Goal: Task Accomplishment & Management: Complete application form

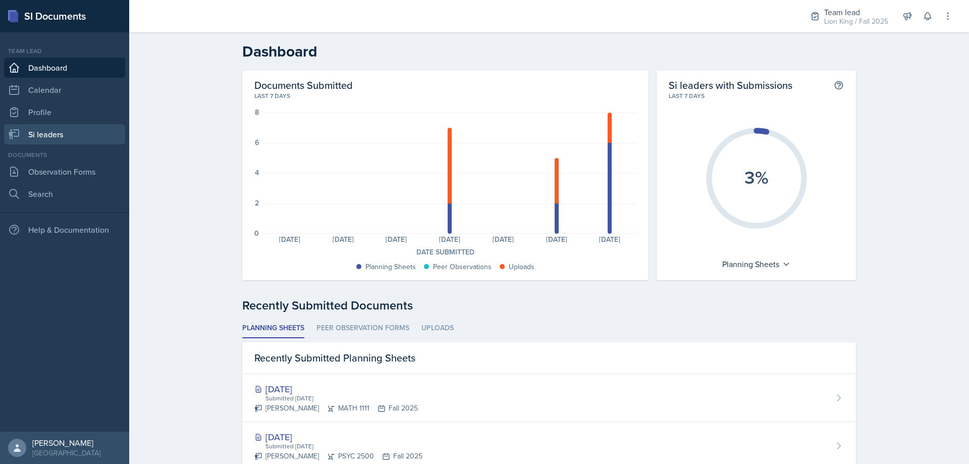
scroll to position [151, 0]
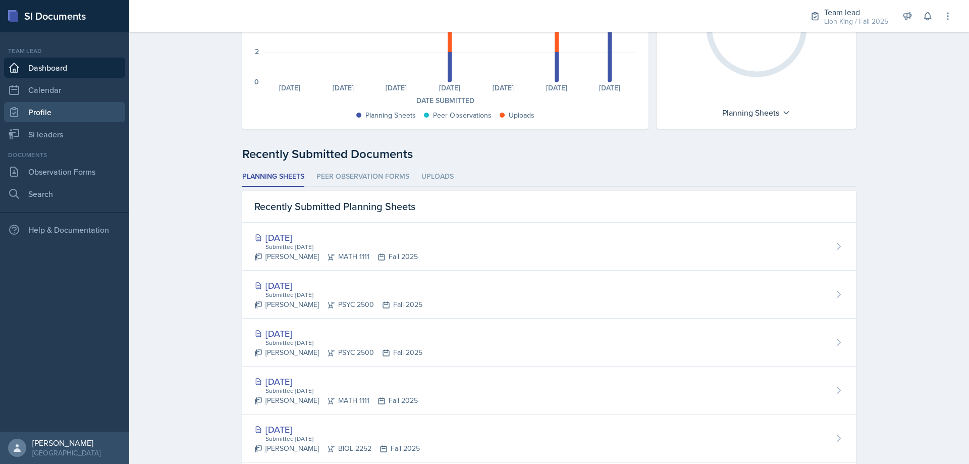
click at [69, 118] on link "Profile" at bounding box center [64, 112] width 121 height 20
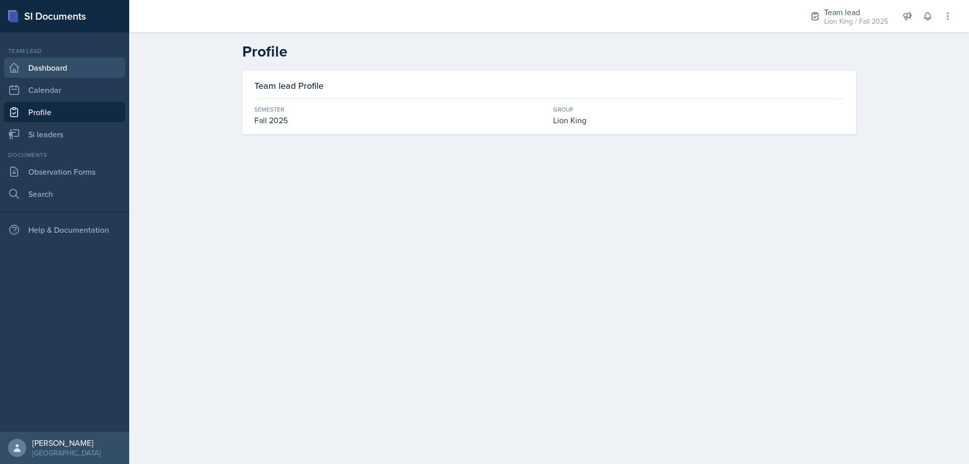
click at [71, 73] on link "Dashboard" at bounding box center [64, 68] width 121 height 20
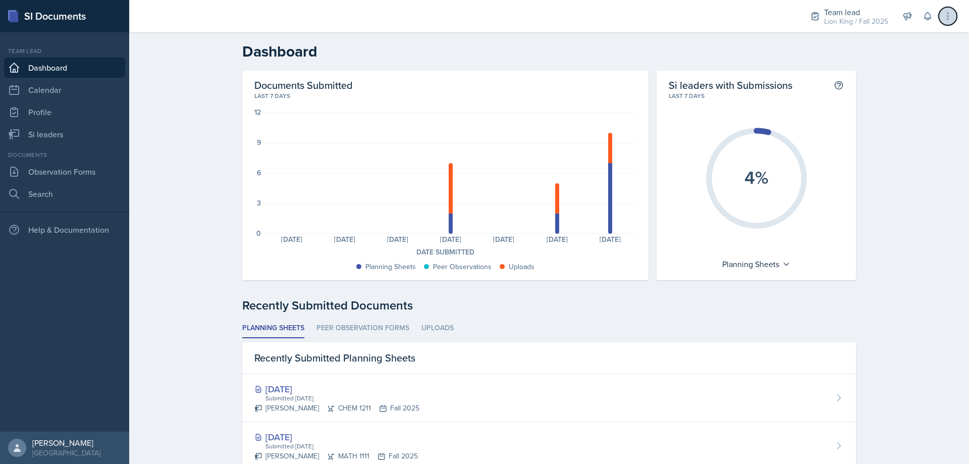
click at [943, 18] on icon at bounding box center [948, 16] width 10 height 10
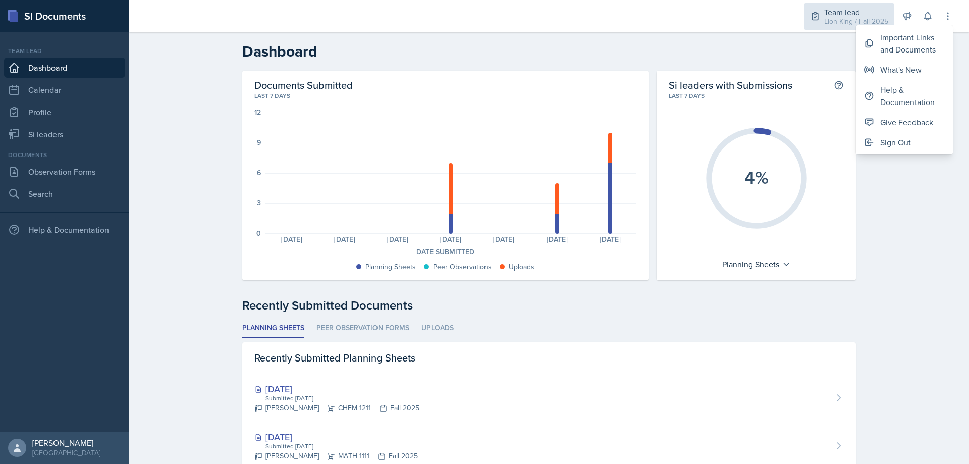
click at [867, 19] on div "Lion King / Fall 2025" at bounding box center [856, 21] width 64 height 11
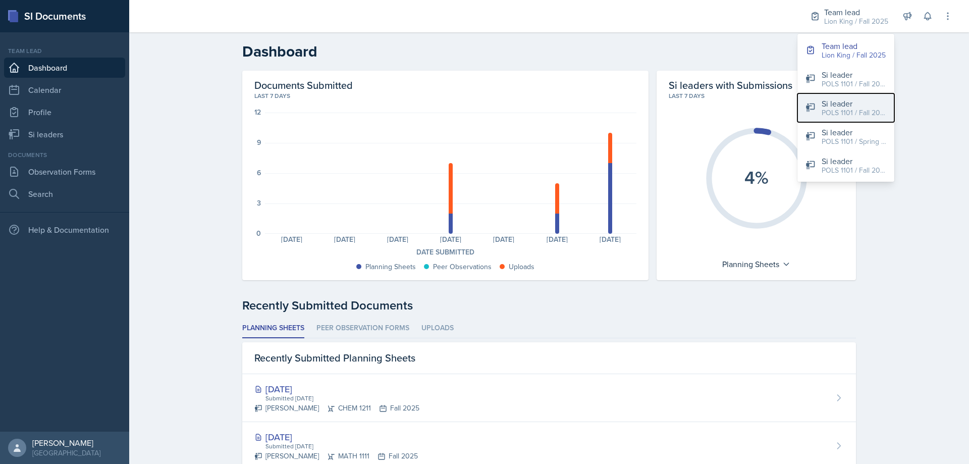
click at [871, 109] on div "POLS 1101 / Fall 2025" at bounding box center [854, 113] width 65 height 11
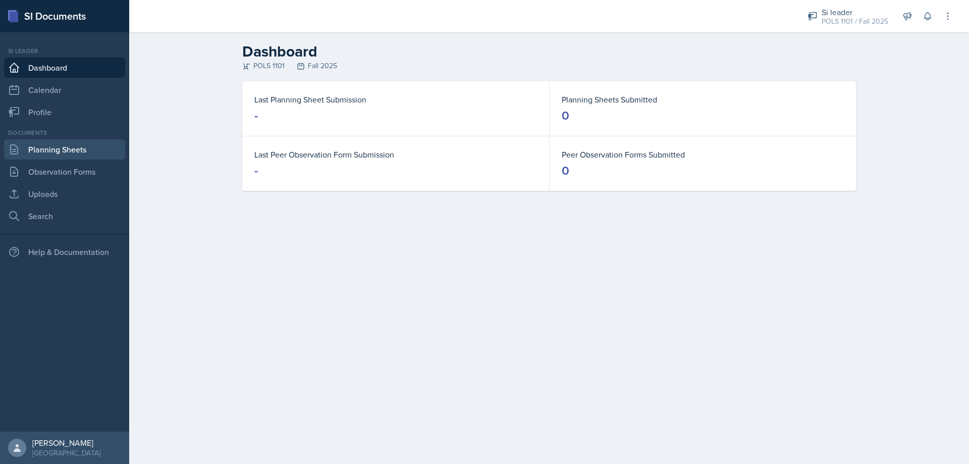
click at [47, 154] on link "Planning Sheets" at bounding box center [64, 149] width 121 height 20
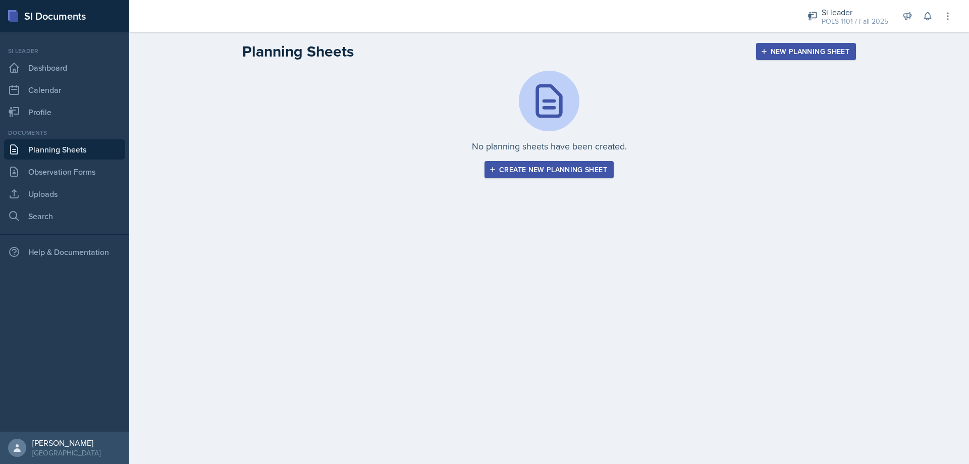
click at [566, 176] on button "Create new planning sheet" at bounding box center [549, 169] width 129 height 17
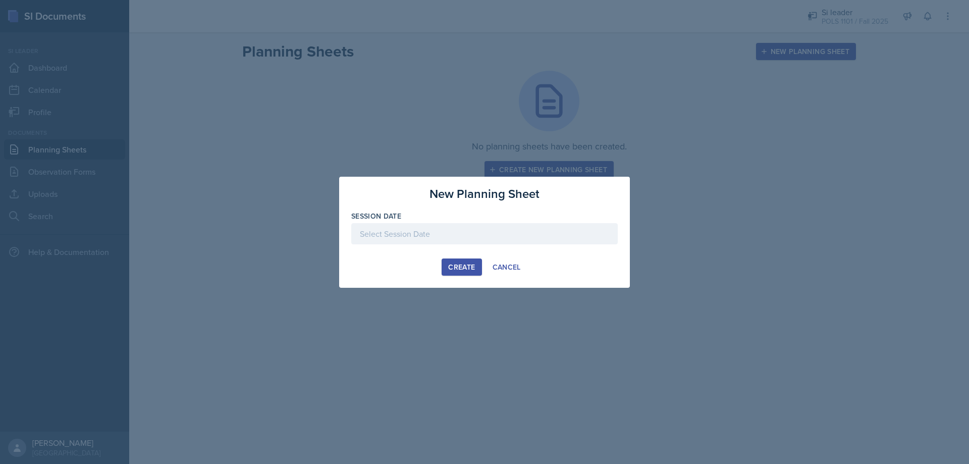
click at [481, 240] on div at bounding box center [484, 233] width 267 height 21
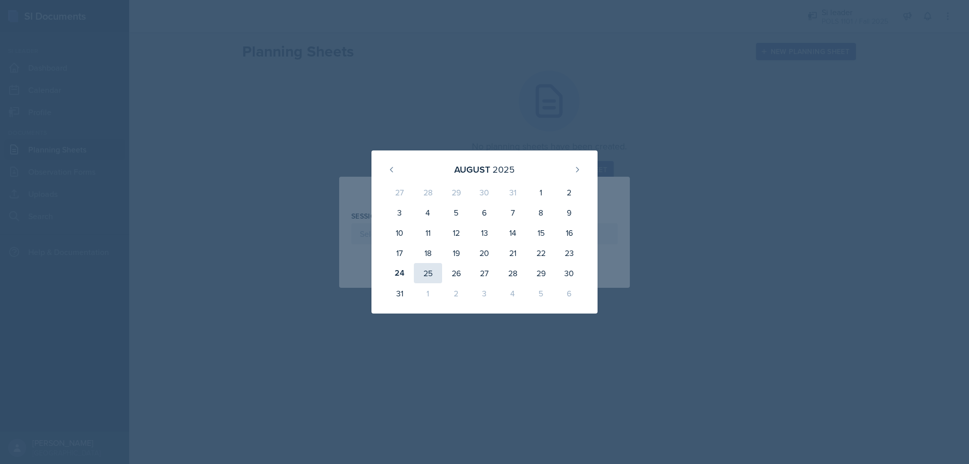
click at [431, 274] on div "25" at bounding box center [428, 273] width 28 height 20
type input "[DATE]"
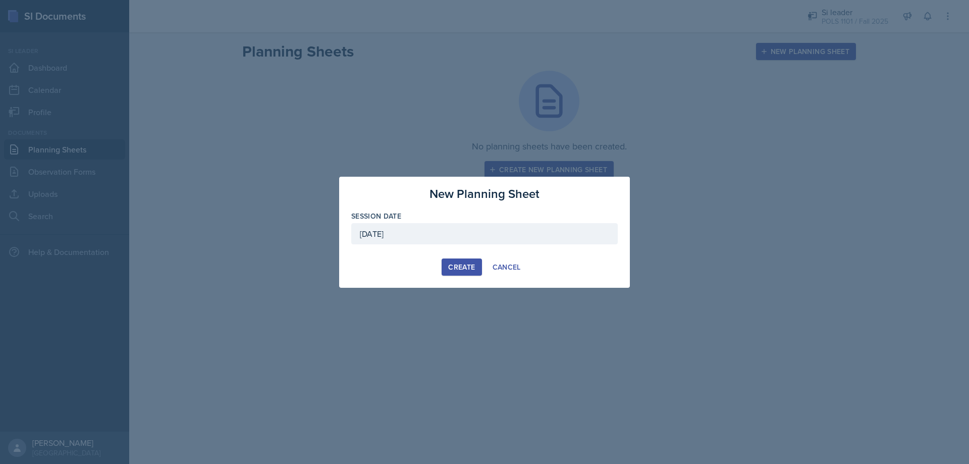
click at [449, 264] on div "Create" at bounding box center [461, 267] width 27 height 8
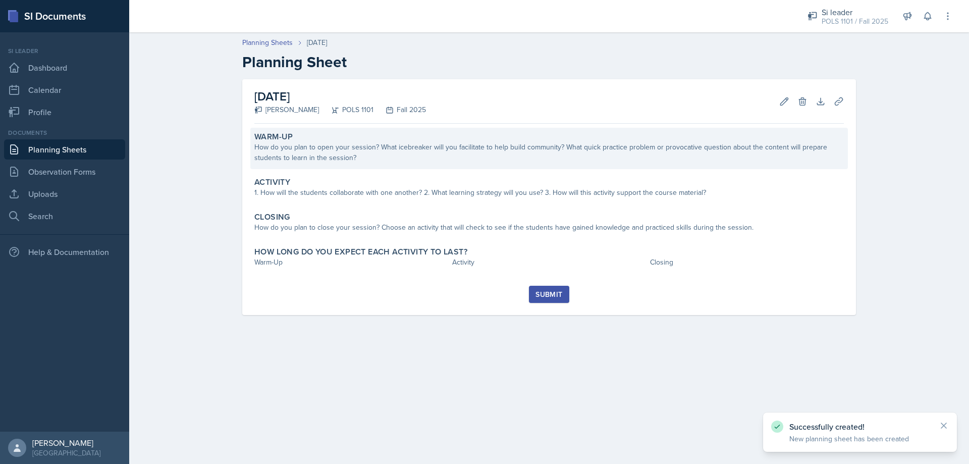
click at [326, 155] on div "How do you plan to open your session? What icebreaker will you facilitate to he…" at bounding box center [549, 152] width 590 height 21
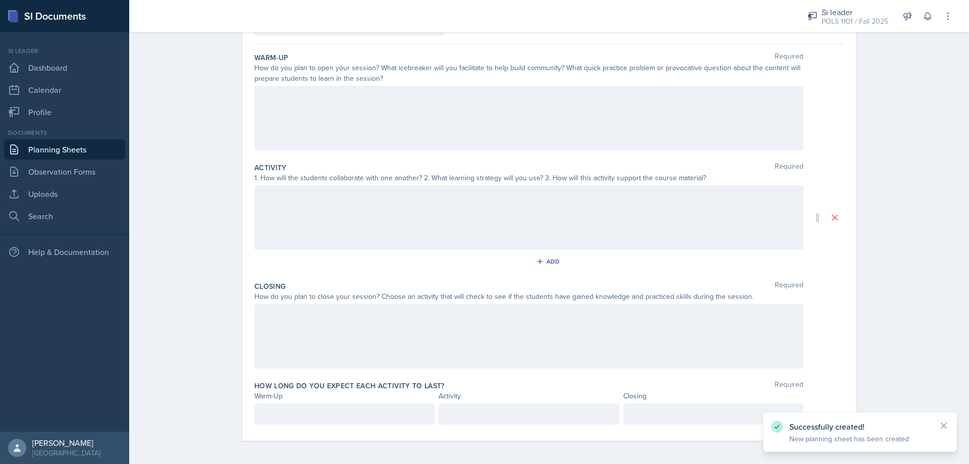
scroll to position [86, 0]
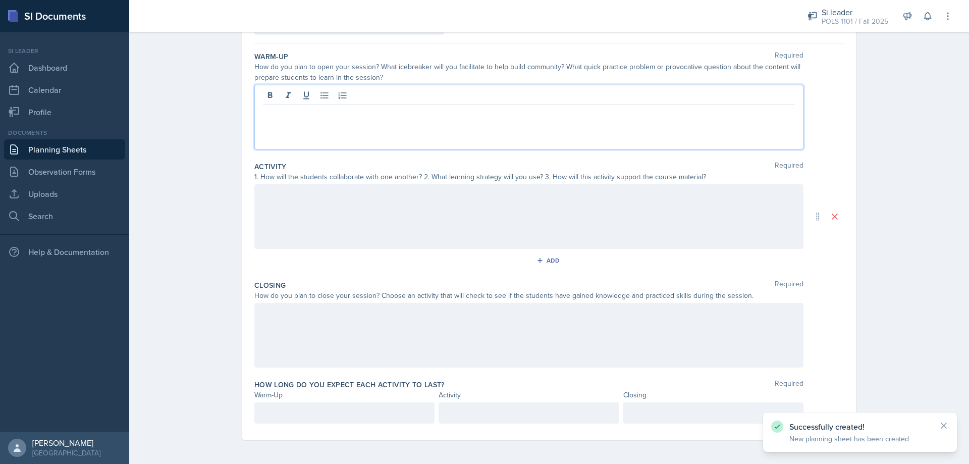
click at [360, 101] on div at bounding box center [528, 117] width 549 height 65
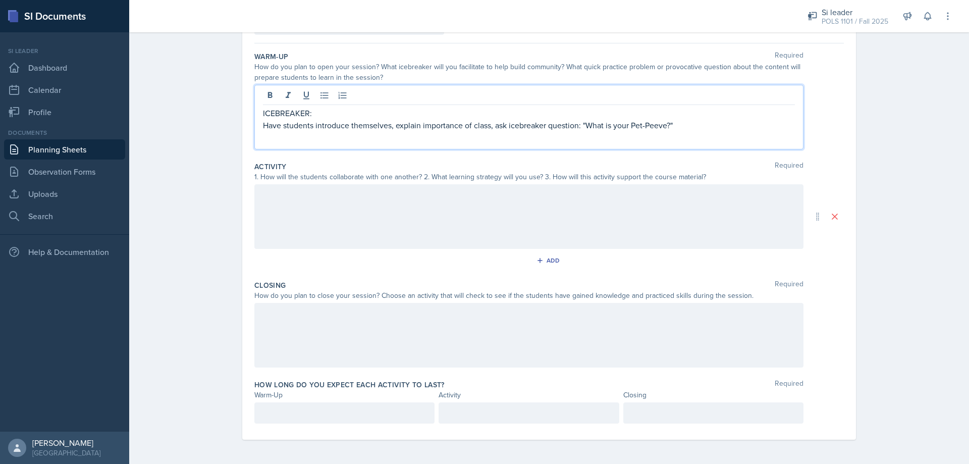
click at [324, 197] on div at bounding box center [528, 216] width 549 height 65
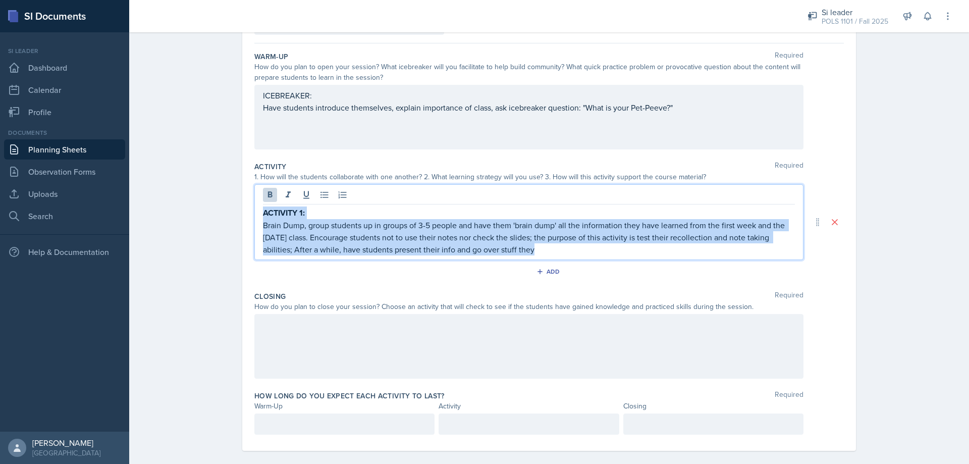
click at [549, 245] on p "Brain Dump, group students up in groups of 3-5 people and have them 'brain dump…" at bounding box center [529, 237] width 532 height 36
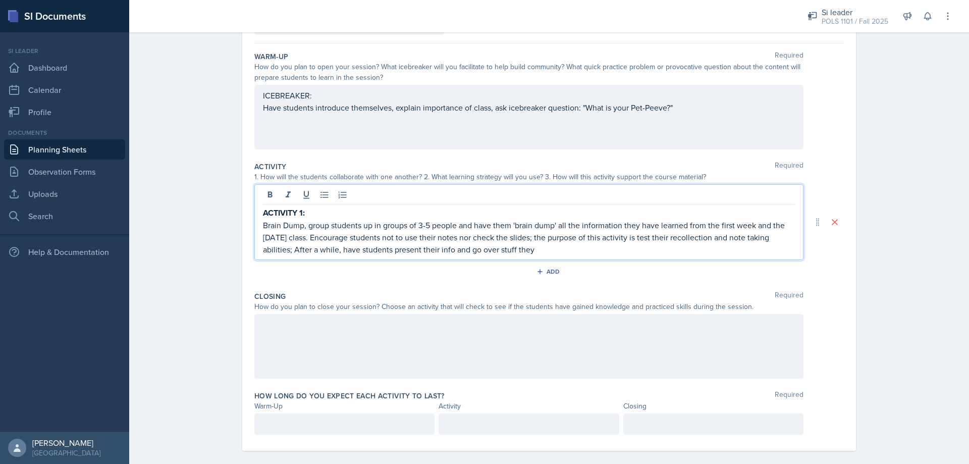
click at [448, 250] on p "Brain Dump, group students up in groups of 3-5 people and have them 'brain dump…" at bounding box center [529, 237] width 532 height 36
click at [594, 250] on p "Brain Dump, group students up in groups of 3-5 people and have them 'brain dump…" at bounding box center [529, 237] width 532 height 36
click at [333, 254] on p "Brain Dump, group students up in groups of 3-5 people and have them 'brain dump…" at bounding box center [529, 237] width 532 height 36
click at [528, 250] on p "Brain Dump, group students up in groups of 3-5 people and have them 'brain dump…" at bounding box center [529, 237] width 532 height 36
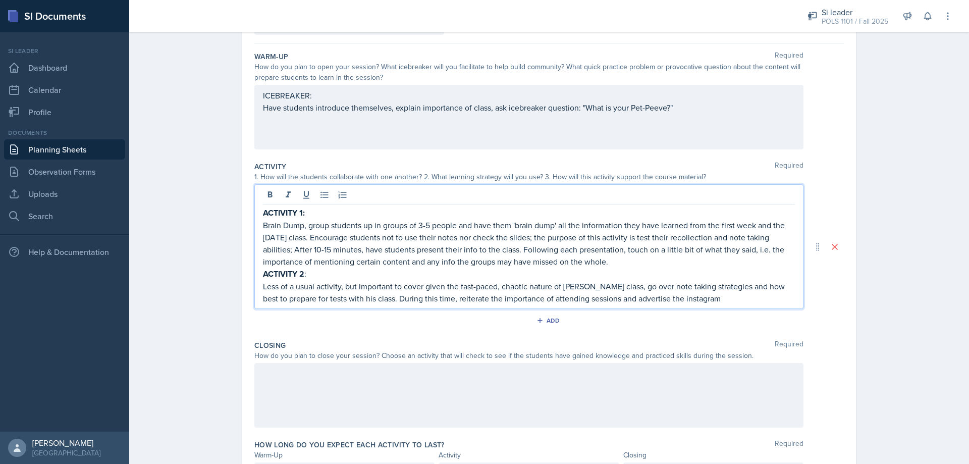
click at [453, 365] on div at bounding box center [528, 395] width 549 height 65
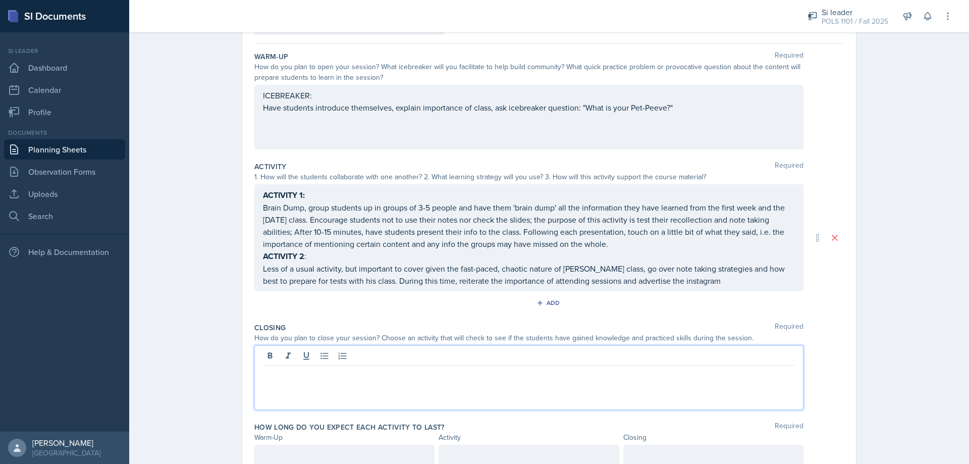
scroll to position [104, 0]
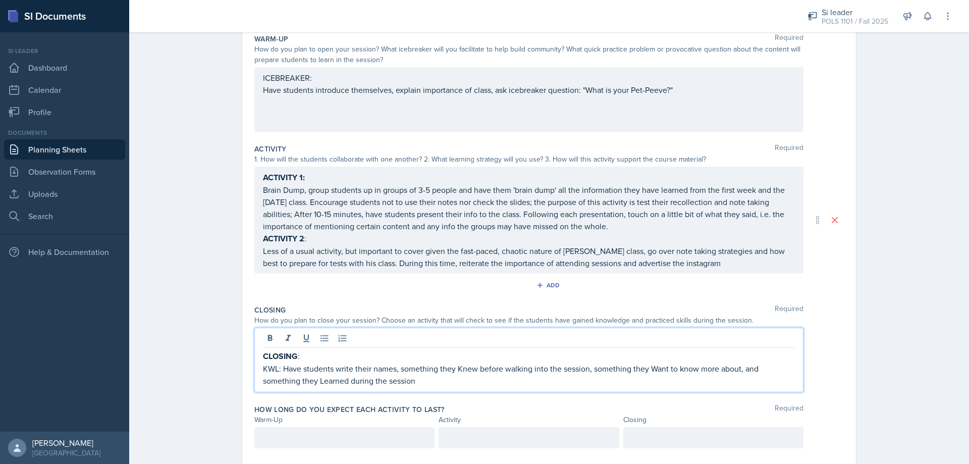
click at [312, 427] on div at bounding box center [344, 437] width 180 height 21
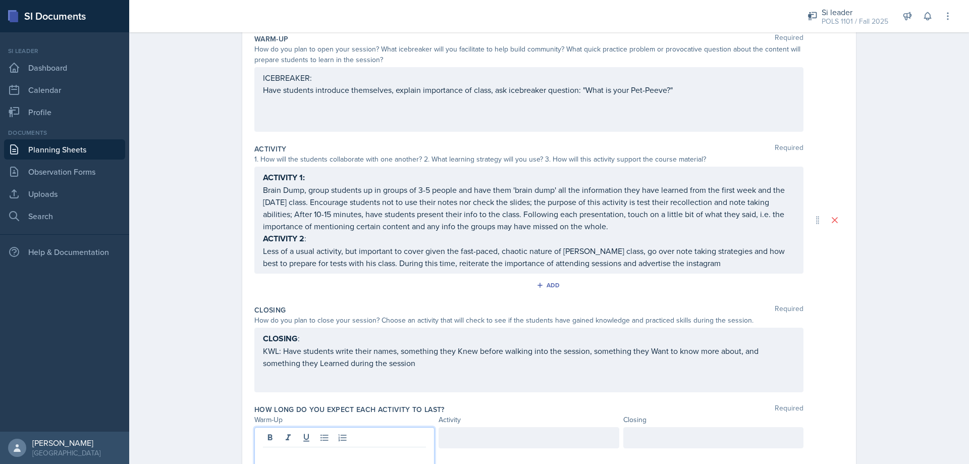
scroll to position [121, 0]
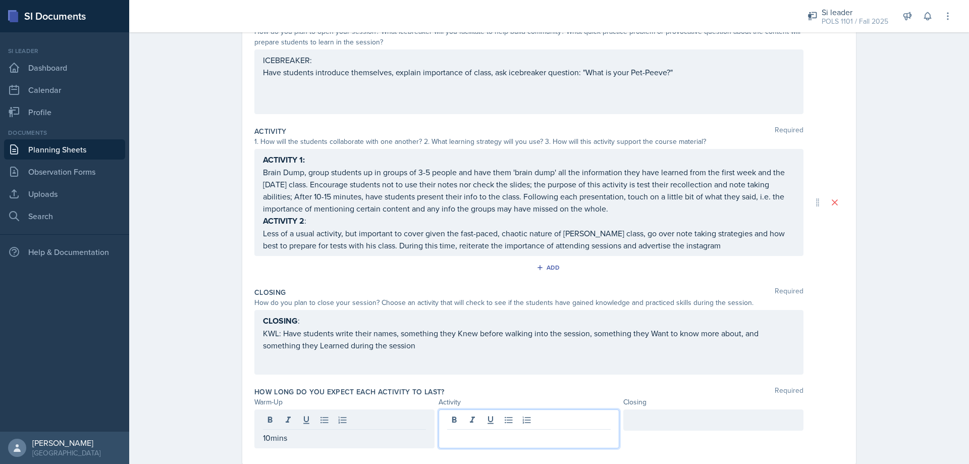
click at [470, 424] on div at bounding box center [529, 428] width 180 height 39
click at [649, 420] on div at bounding box center [714, 419] width 180 height 21
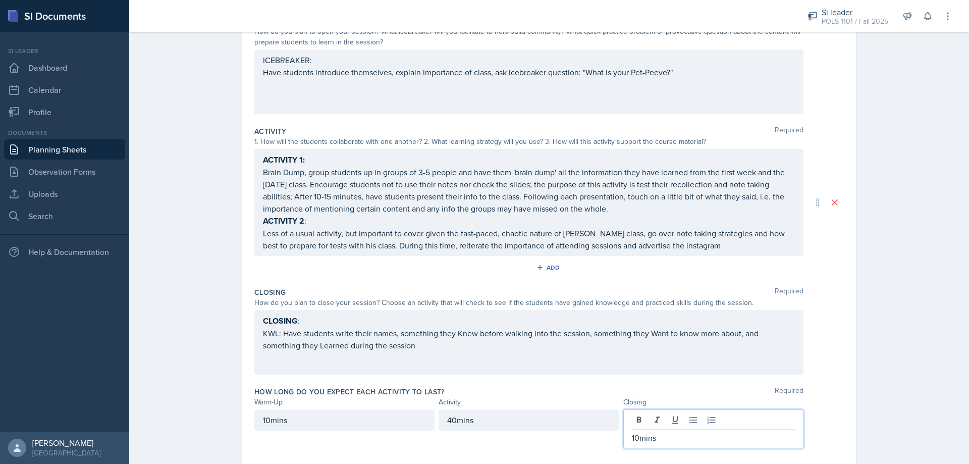
click at [852, 280] on div "Date [DATE] [DATE] 27 28 29 30 31 1 2 3 4 5 6 7 8 9 10 11 12 13 14 15 16 17 18 …" at bounding box center [549, 211] width 614 height 506
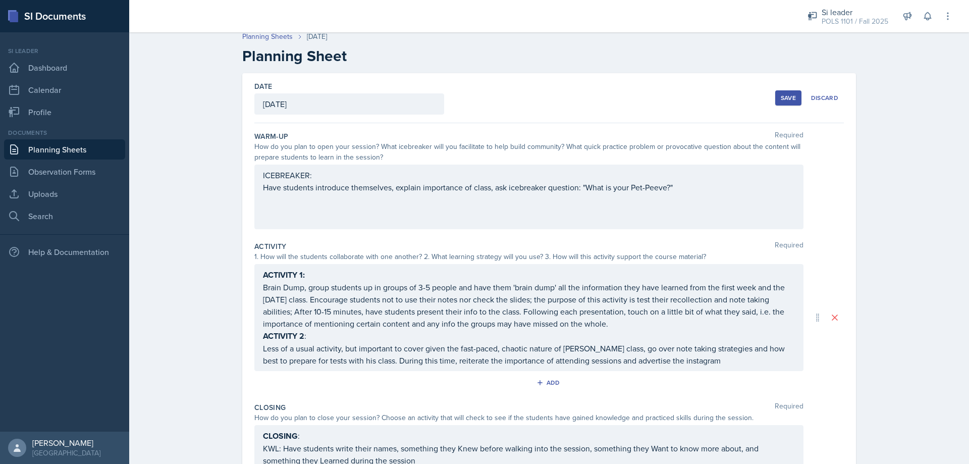
scroll to position [0, 0]
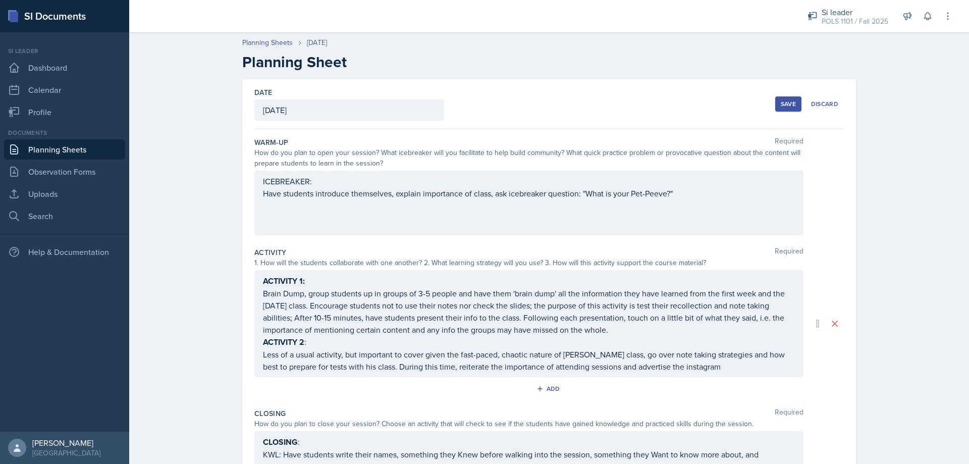
click at [770, 108] on div "Date [DATE] [DATE] 27 28 29 30 31 1 2 3 4 5 6 7 8 9 10 11 12 13 14 15 16 17 18 …" at bounding box center [549, 104] width 590 height 50
click at [776, 106] on button "Save" at bounding box center [789, 103] width 26 height 15
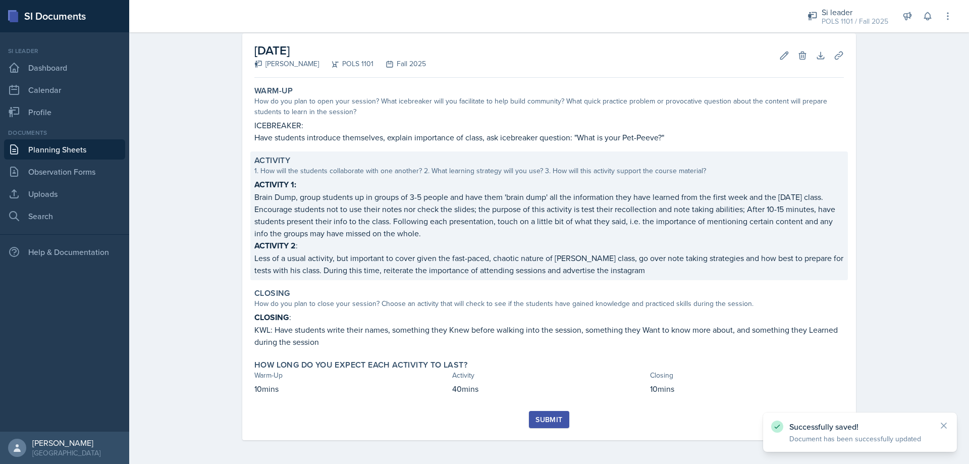
scroll to position [46, 0]
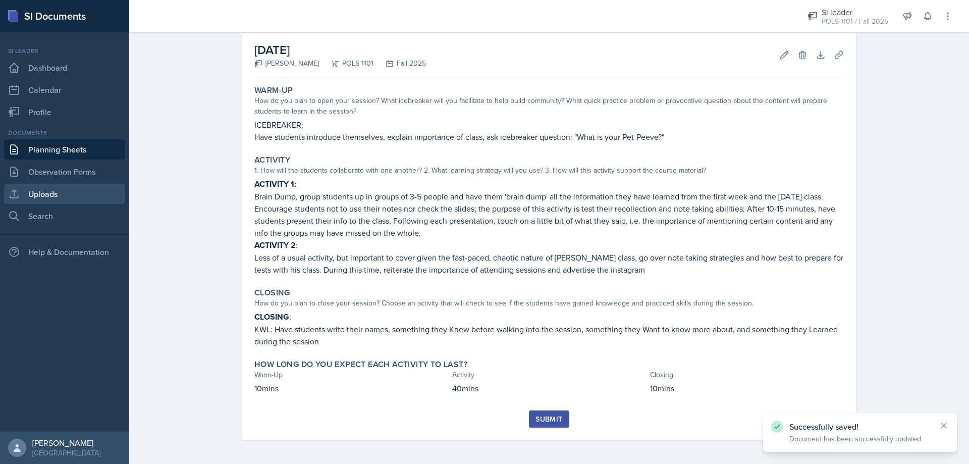
click at [68, 202] on link "Uploads" at bounding box center [64, 194] width 121 height 20
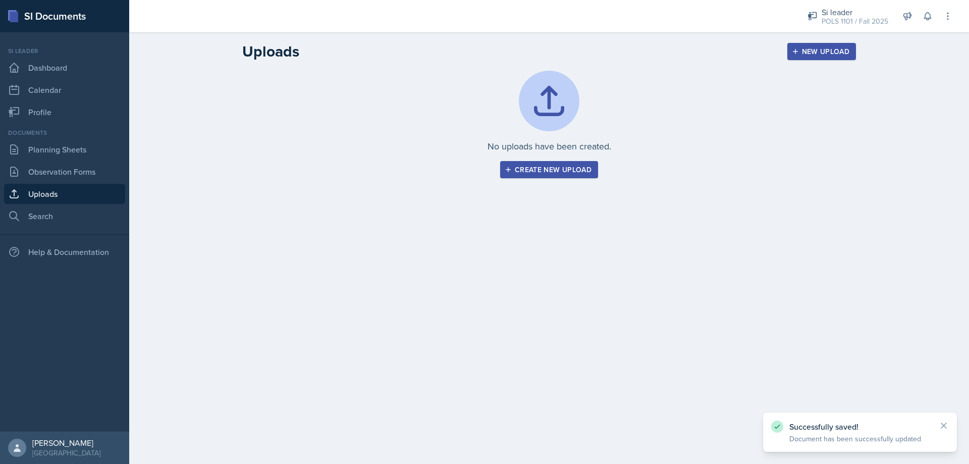
click at [549, 170] on div "Create new upload" at bounding box center [549, 170] width 85 height 8
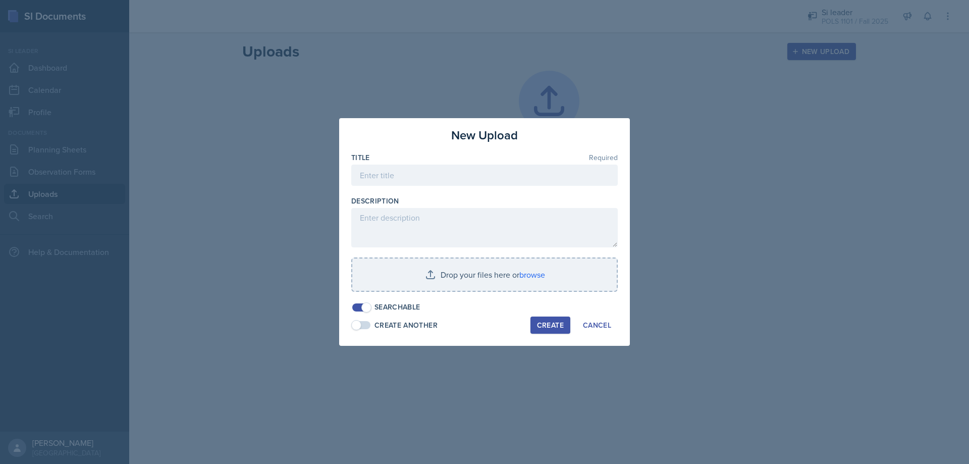
click at [470, 193] on div at bounding box center [484, 191] width 267 height 10
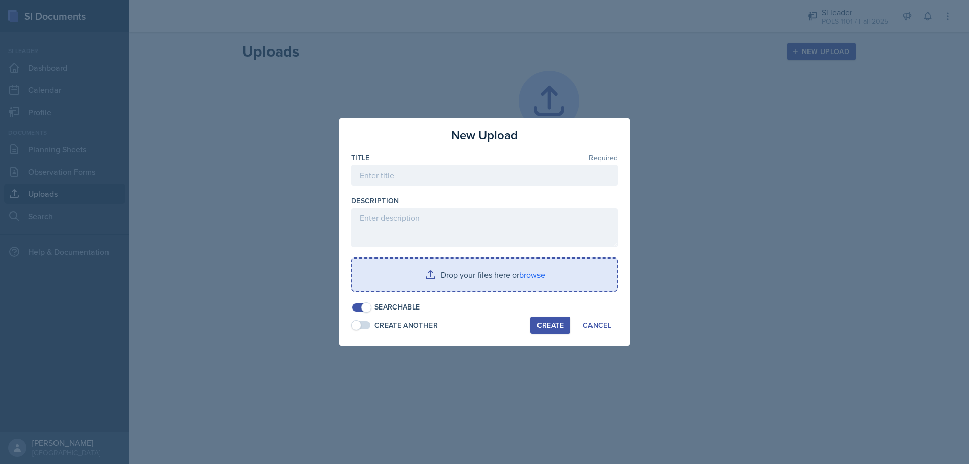
click at [444, 281] on input "file" at bounding box center [484, 275] width 265 height 32
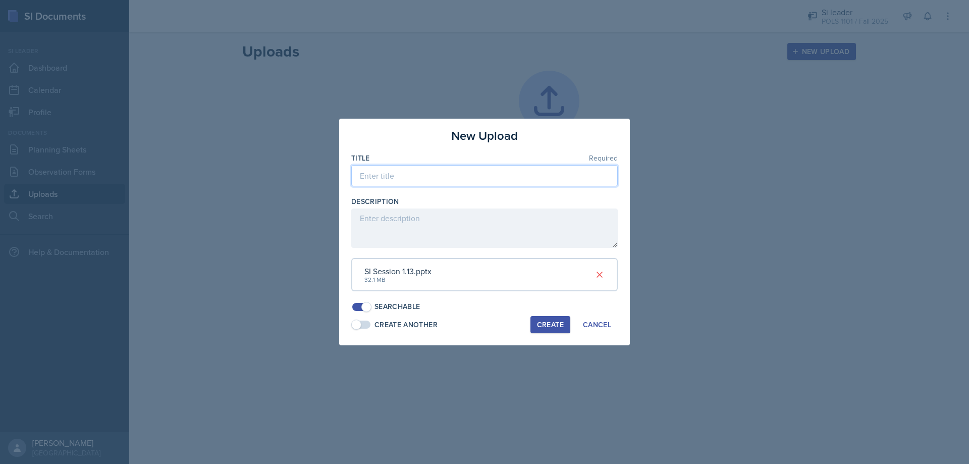
click at [426, 173] on input at bounding box center [484, 175] width 267 height 21
type input "SI Session Ppt 8.25"
click at [543, 322] on div "Create" at bounding box center [550, 325] width 27 height 8
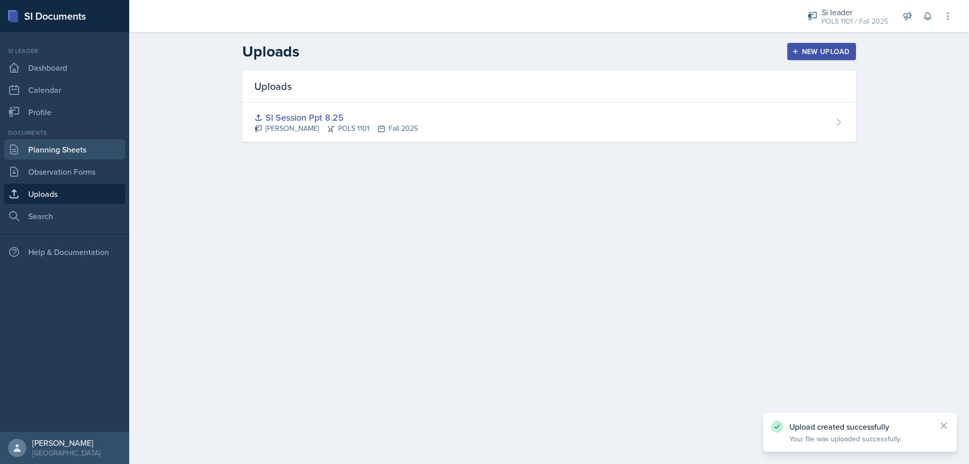
click at [81, 147] on link "Planning Sheets" at bounding box center [64, 149] width 121 height 20
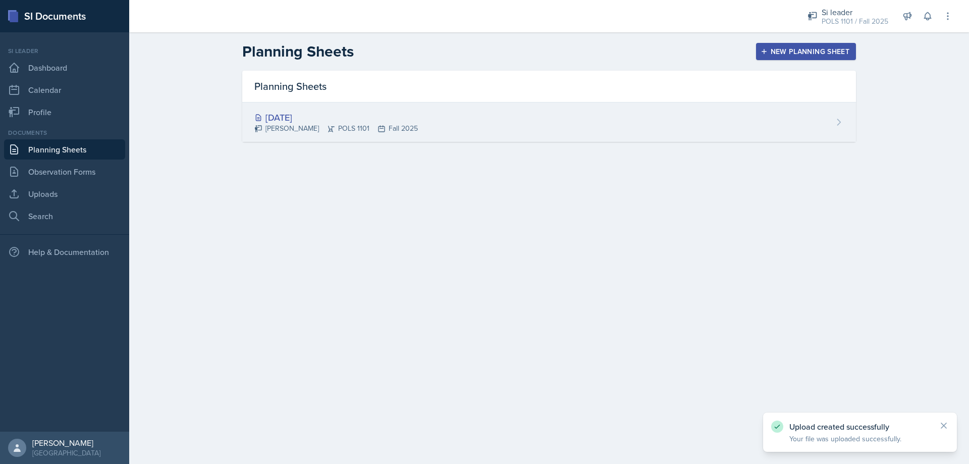
click at [477, 113] on div "[DATE] [PERSON_NAME] POLS 1101 Fall 2025" at bounding box center [549, 121] width 614 height 39
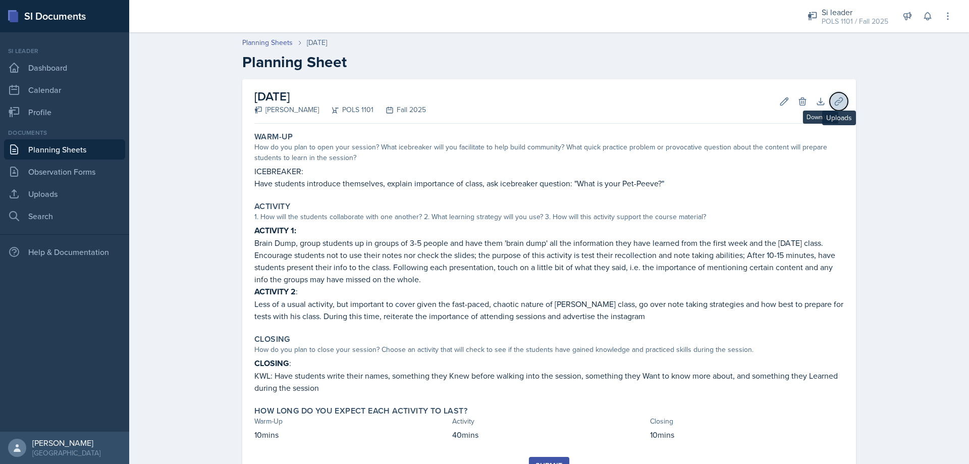
click at [834, 97] on icon at bounding box center [839, 101] width 10 height 10
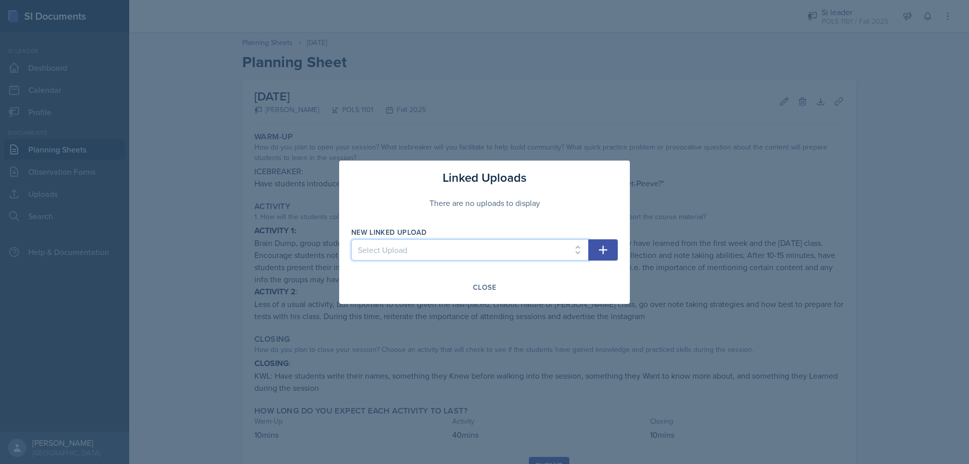
click at [451, 245] on select "Select Upload SI Session Ppt 8.25" at bounding box center [469, 249] width 237 height 21
select select "f3d75629-1adc-4650-9b05-21b4a2272548"
click at [351, 239] on select "Select Upload SI Session Ppt 8.25" at bounding box center [469, 249] width 237 height 21
click at [599, 249] on icon "button" at bounding box center [603, 250] width 12 height 12
select select
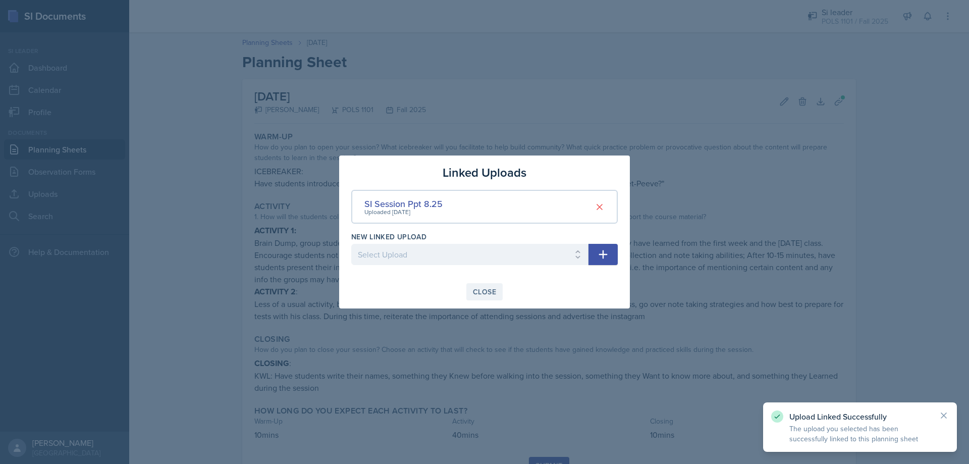
click at [479, 293] on div "Close" at bounding box center [484, 292] width 23 height 8
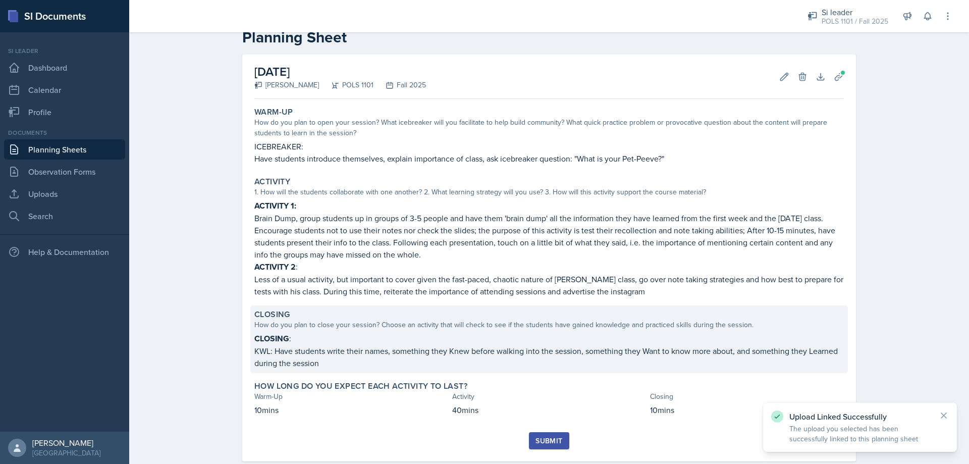
scroll to position [46, 0]
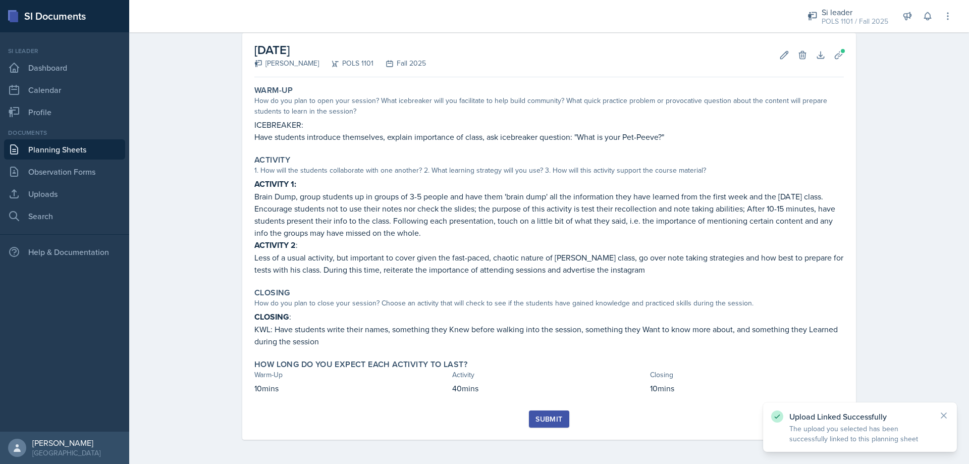
click at [539, 423] on div "Submit" at bounding box center [549, 419] width 27 height 8
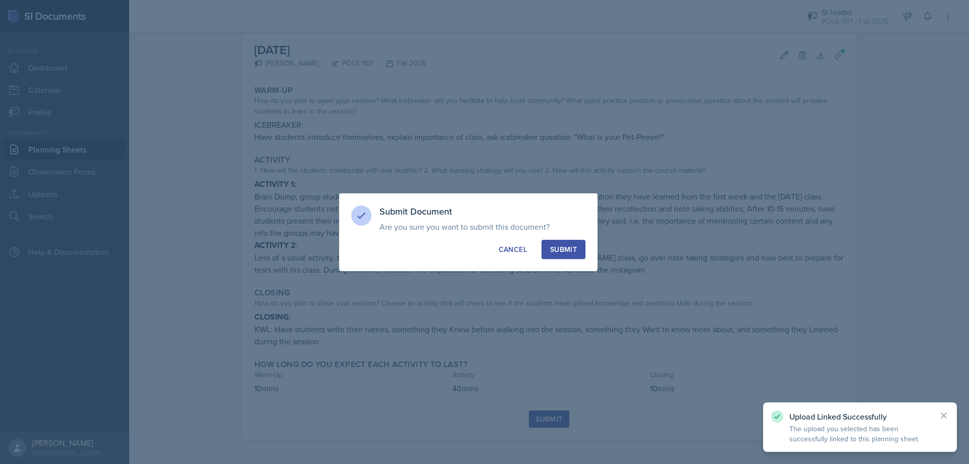
click at [553, 254] on button "Submit" at bounding box center [564, 249] width 44 height 19
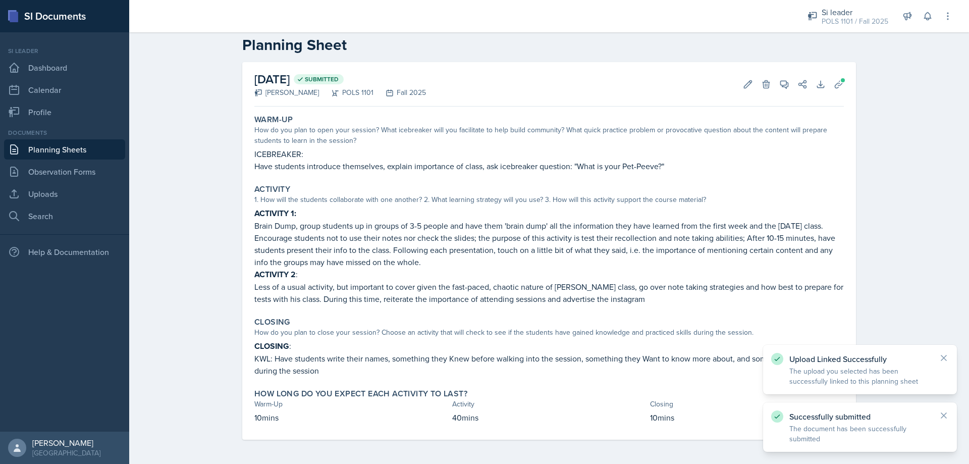
scroll to position [17, 0]
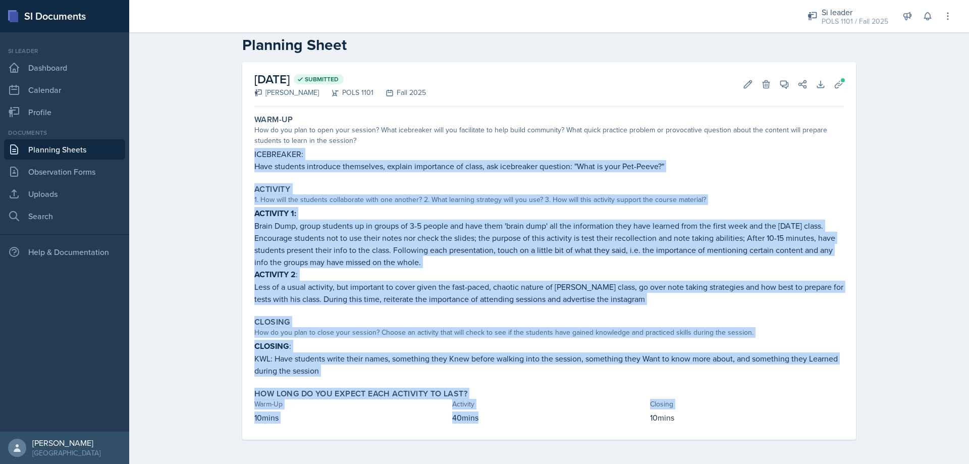
drag, startPoint x: 487, startPoint y: 421, endPoint x: 240, endPoint y: 160, distance: 359.7
click at [242, 160] on div "[DATE] Submitted [PERSON_NAME] POLS 1101 Fall 2025 Edit Delete View Comments Co…" at bounding box center [549, 251] width 614 height 378
click at [84, 142] on link "Planning Sheets" at bounding box center [64, 149] width 121 height 20
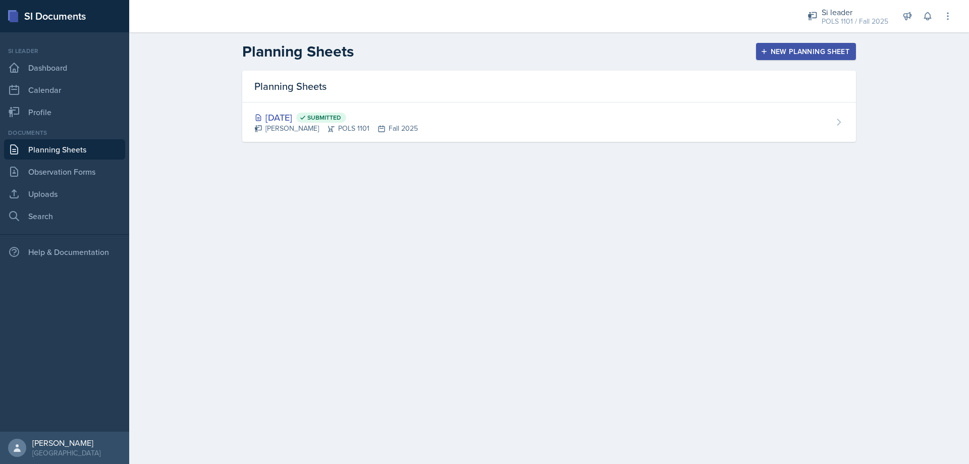
click at [785, 49] on div "New Planning Sheet" at bounding box center [806, 51] width 87 height 8
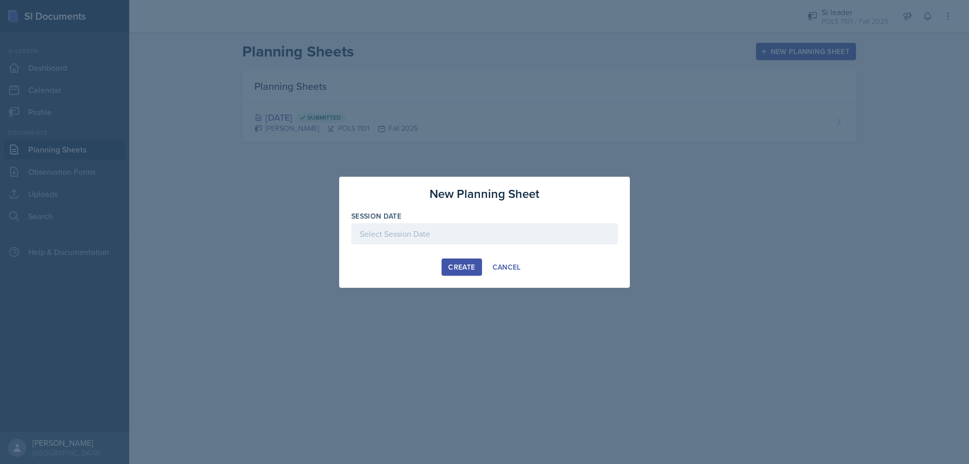
click at [528, 232] on div at bounding box center [484, 233] width 267 height 21
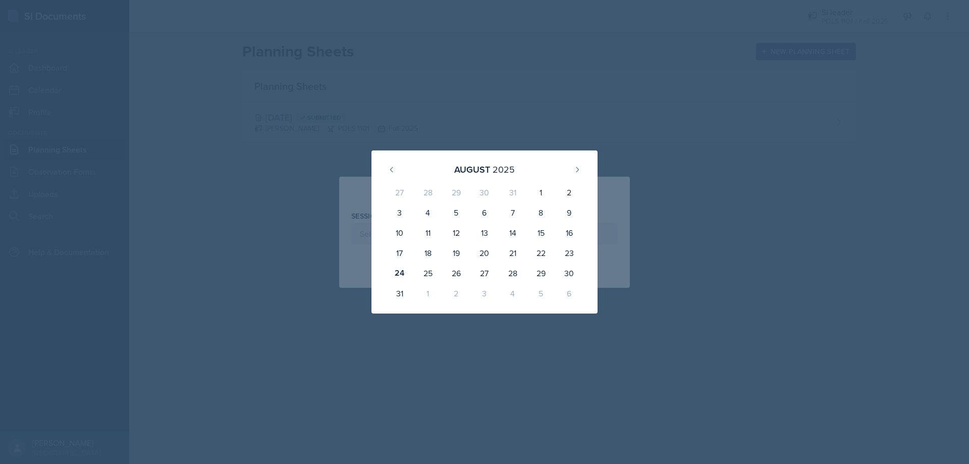
click at [278, 157] on div at bounding box center [484, 232] width 969 height 464
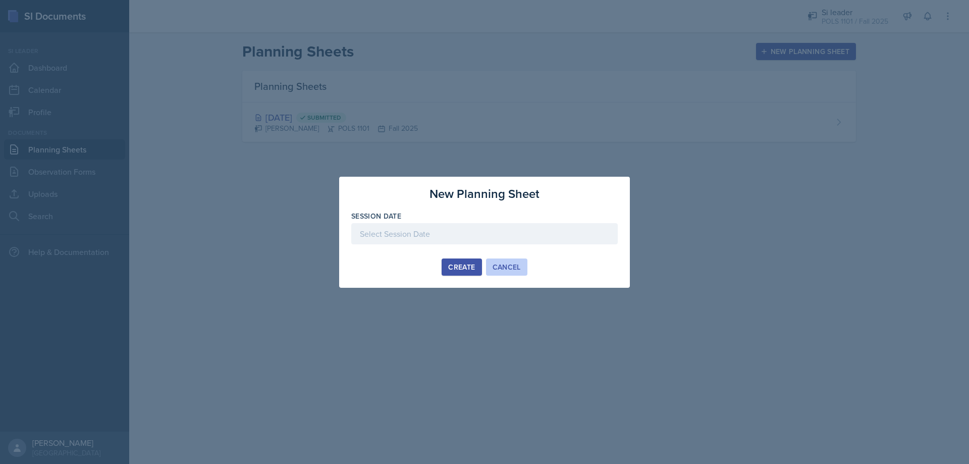
click at [504, 267] on div "Cancel" at bounding box center [507, 267] width 28 height 8
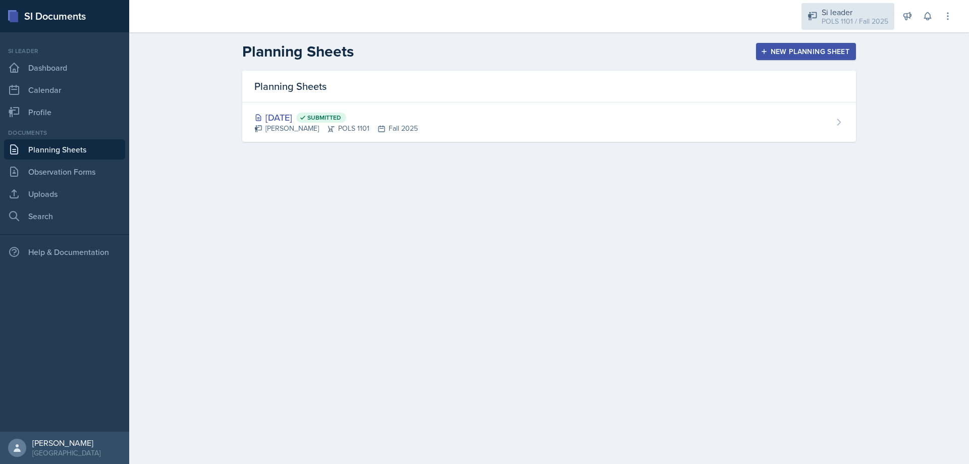
click at [878, 12] on div "Si leader" at bounding box center [855, 12] width 67 height 12
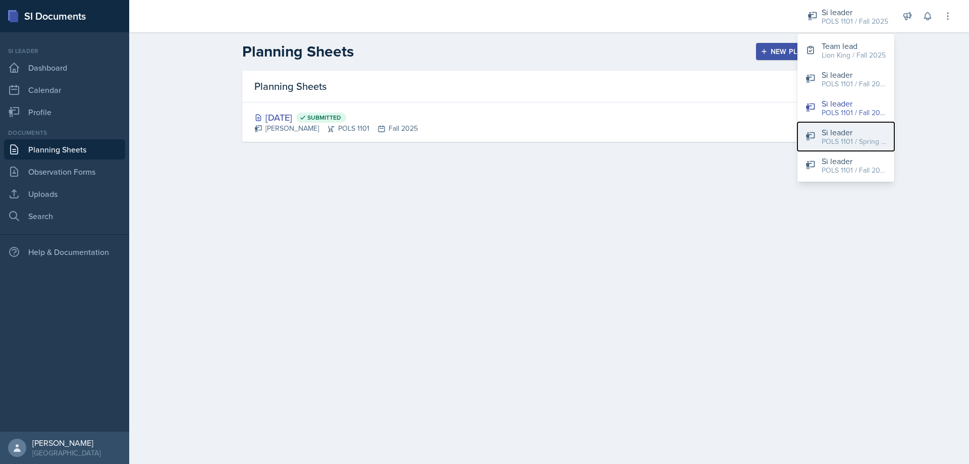
click at [820, 133] on button "Si leader POLS 1101 / Spring 2025" at bounding box center [846, 136] width 97 height 29
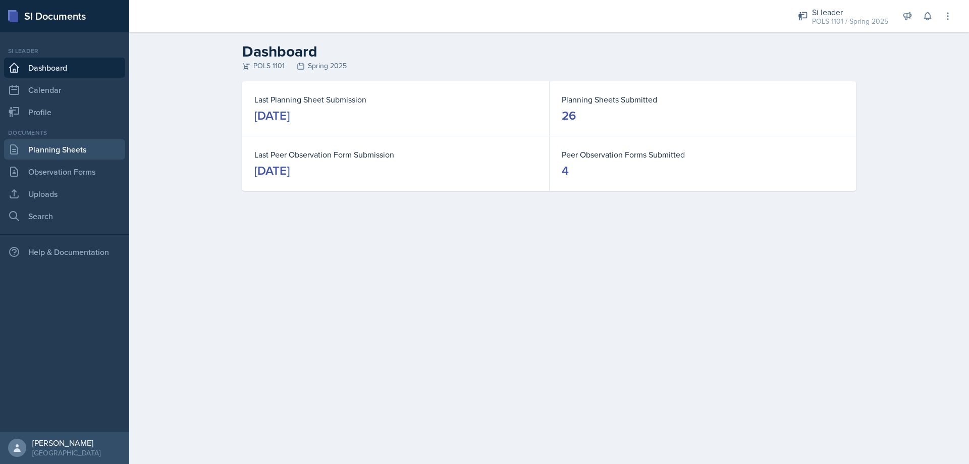
click at [74, 141] on link "Planning Sheets" at bounding box center [64, 149] width 121 height 20
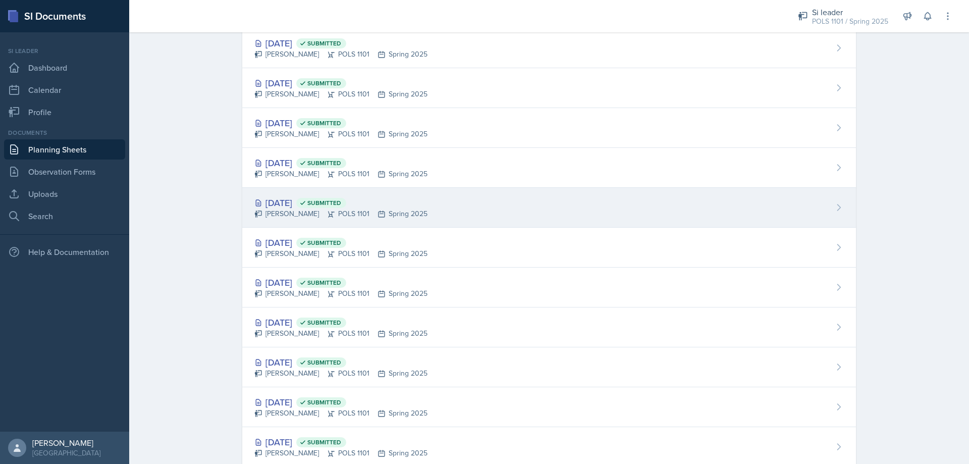
scroll to position [101, 0]
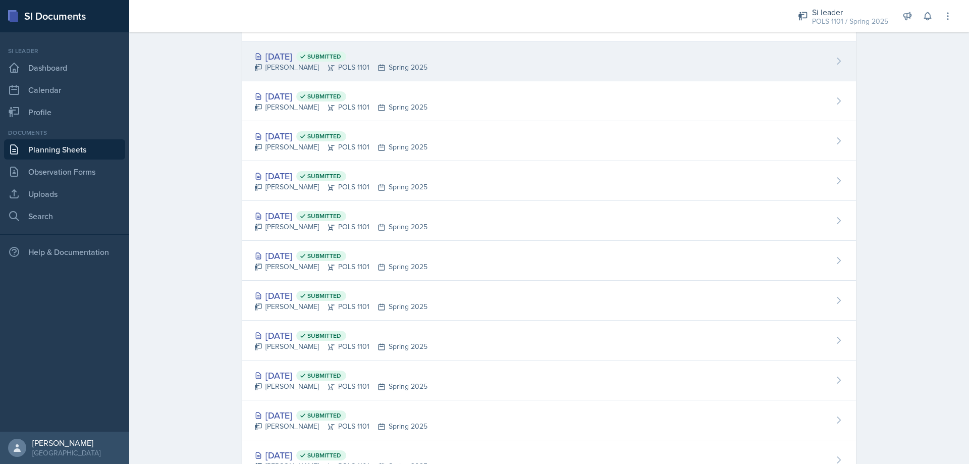
click at [483, 81] on div "[DATE] Submitted [PERSON_NAME] POLS 1101 Spring 2025" at bounding box center [549, 61] width 614 height 40
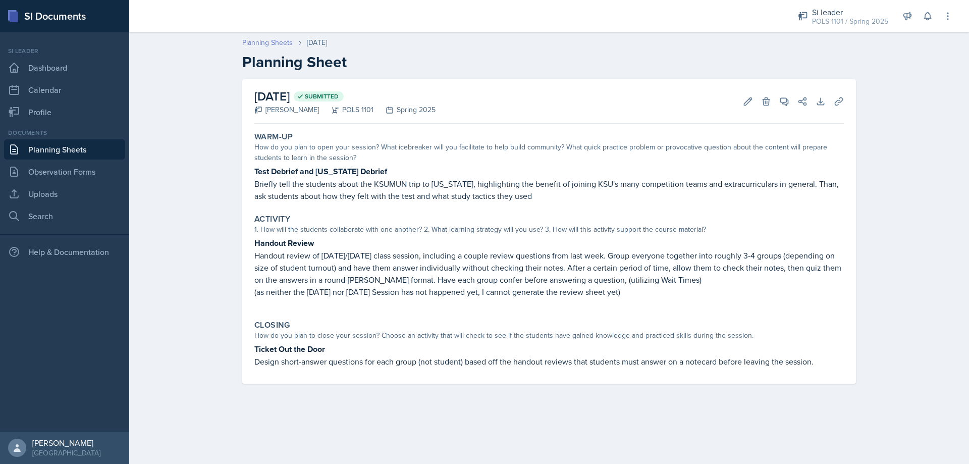
click at [280, 39] on link "Planning Sheets" at bounding box center [267, 42] width 50 height 11
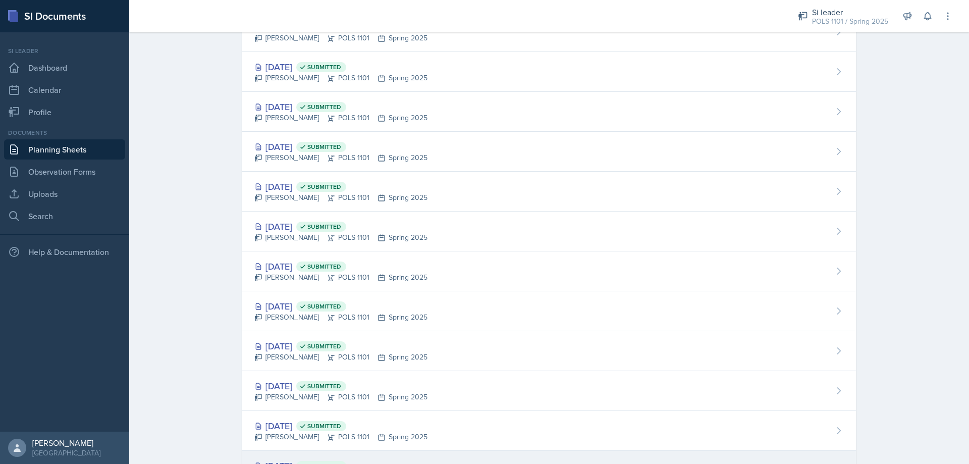
scroll to position [699, 0]
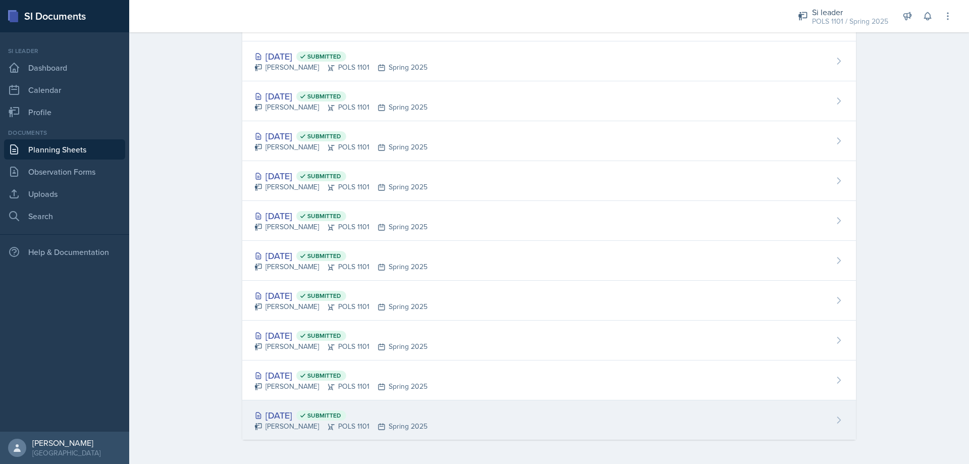
click at [336, 406] on div "[DATE] Submitted [PERSON_NAME] POLS 1101 Spring 2025" at bounding box center [549, 419] width 614 height 39
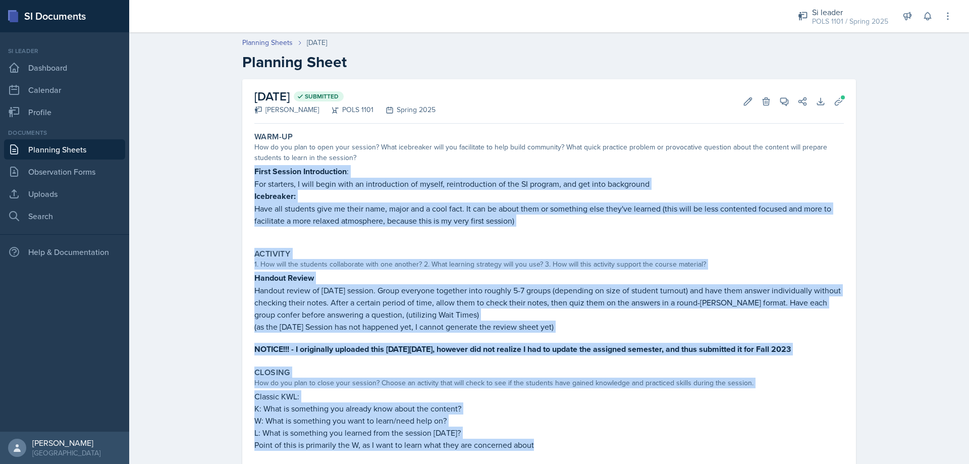
drag, startPoint x: 247, startPoint y: 169, endPoint x: 573, endPoint y: 450, distance: 430.3
click at [573, 450] on div "Warm-Up How do you plan to open your session? What icebreaker will you facilita…" at bounding box center [549, 302] width 590 height 349
copy div "First Session Introduction : For starters, I will begin with an introduction of…"
click at [60, 150] on link "Planning Sheets" at bounding box center [64, 149] width 121 height 20
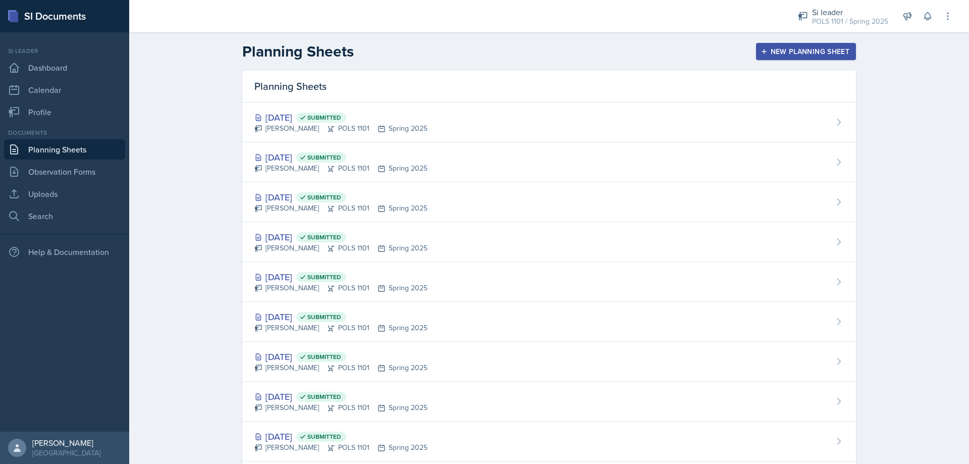
click at [791, 56] on div "New Planning Sheet" at bounding box center [806, 51] width 87 height 8
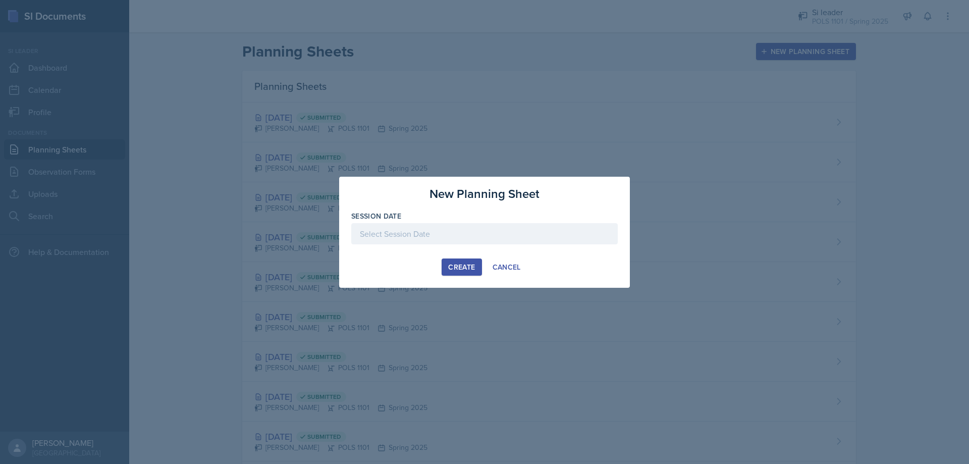
click at [416, 226] on div at bounding box center [484, 233] width 267 height 21
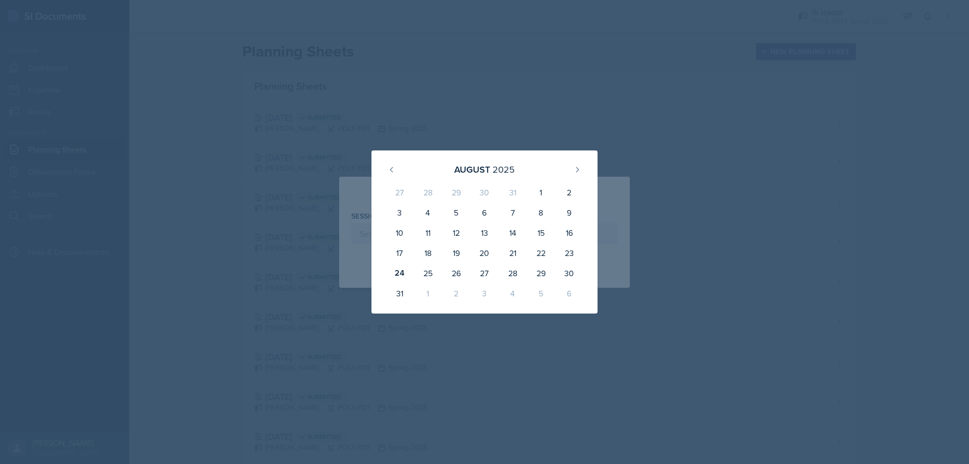
click at [593, 79] on div at bounding box center [484, 232] width 969 height 464
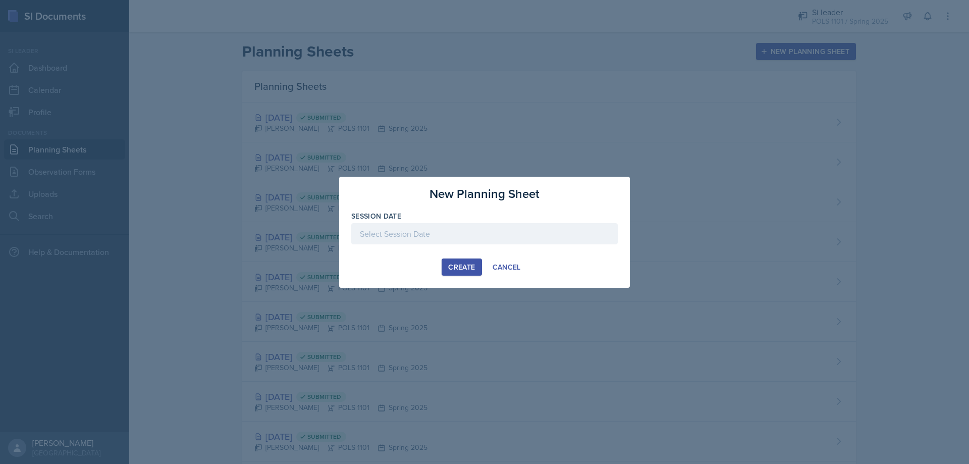
click at [869, 12] on div at bounding box center [484, 232] width 969 height 464
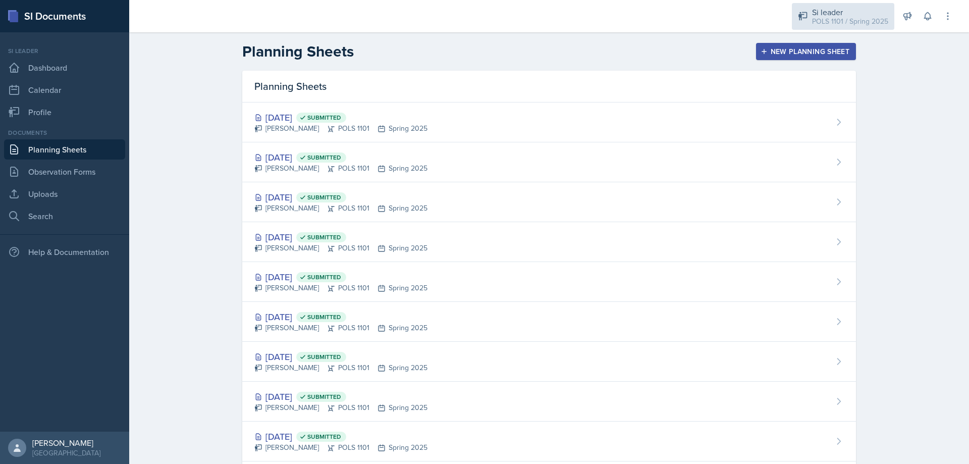
click at [829, 20] on div "POLS 1101 / Spring 2025" at bounding box center [850, 21] width 76 height 11
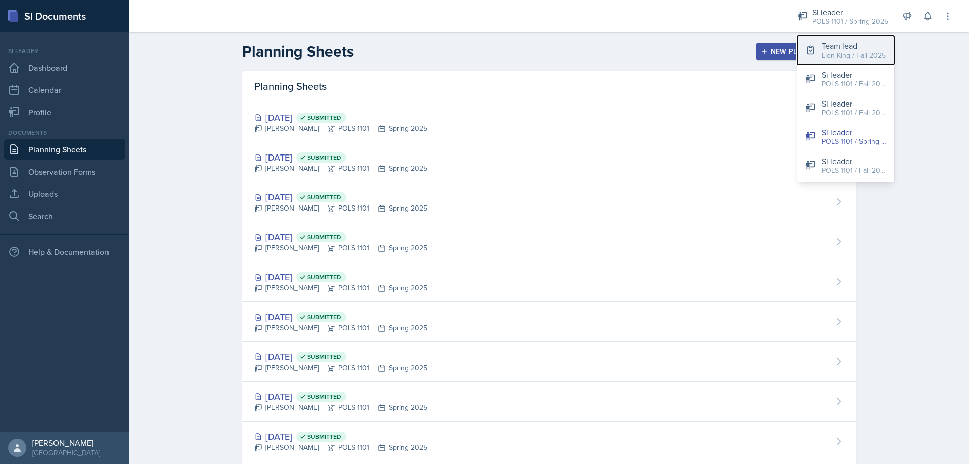
click at [855, 61] on button "Team lead Lion King / Fall 2025" at bounding box center [846, 50] width 97 height 29
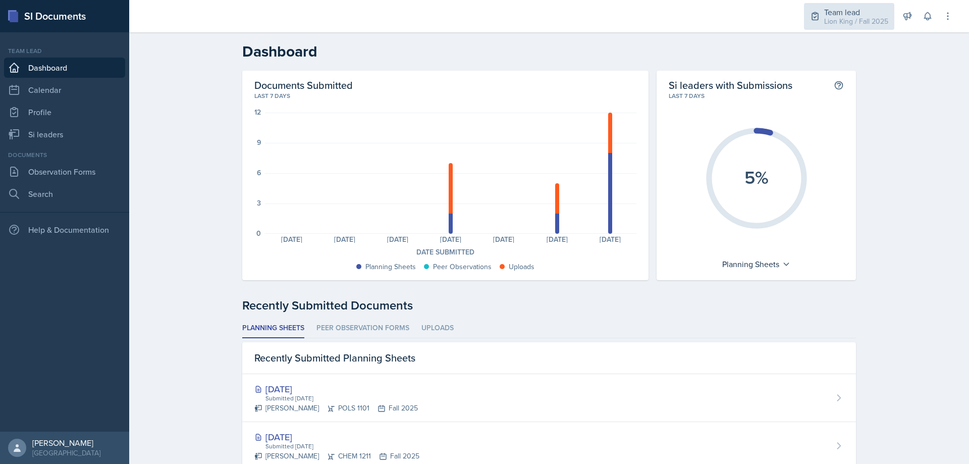
click at [867, 14] on div "Team lead" at bounding box center [856, 12] width 64 height 12
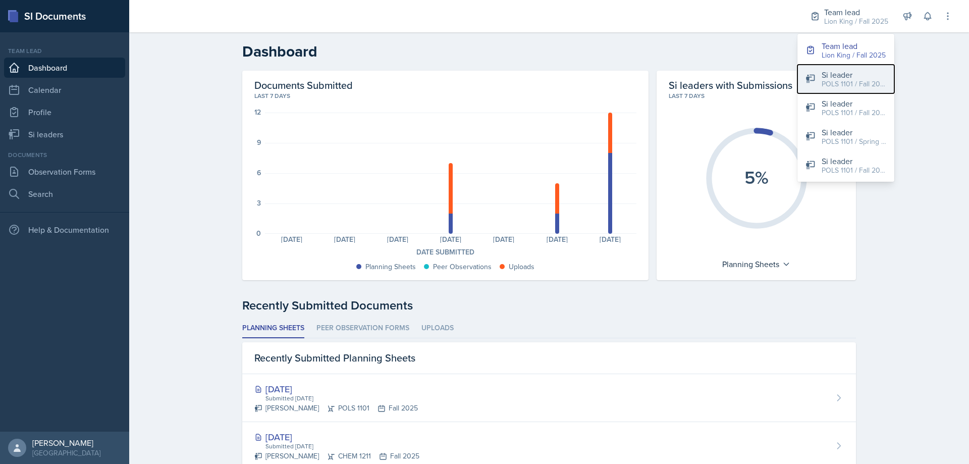
click at [854, 77] on div "Si leader" at bounding box center [854, 75] width 65 height 12
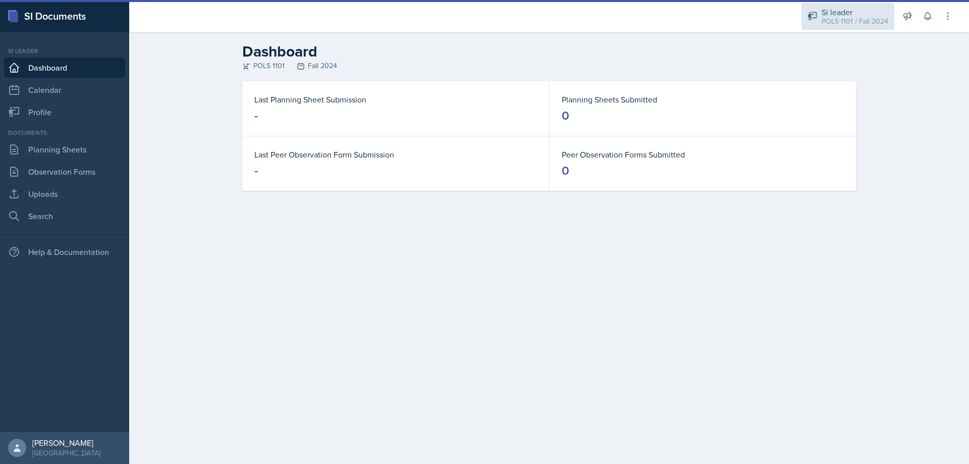
click at [863, 17] on div "POLS 1101 / Fall 2024" at bounding box center [855, 21] width 67 height 11
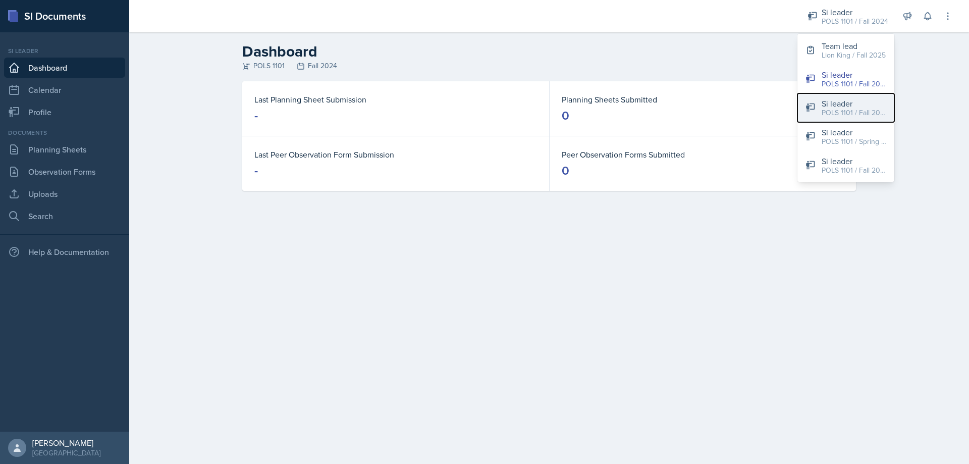
click at [864, 110] on div "POLS 1101 / Fall 2025" at bounding box center [854, 113] width 65 height 11
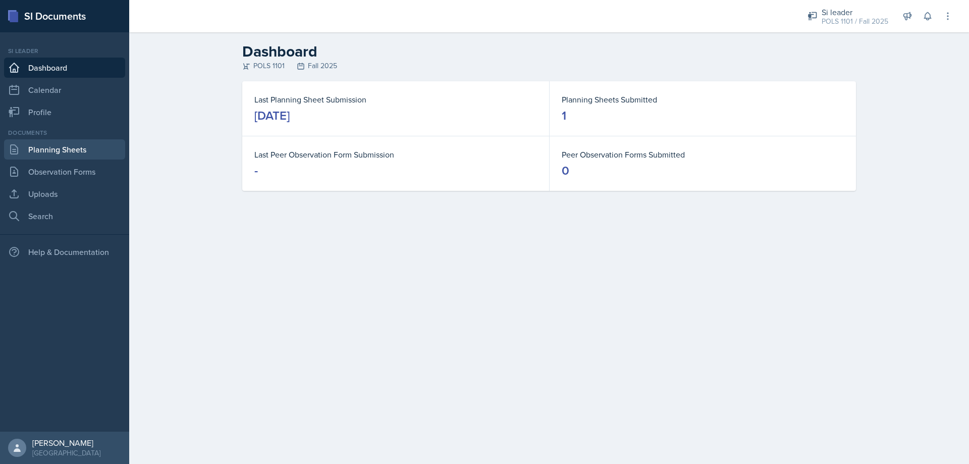
click at [68, 154] on link "Planning Sheets" at bounding box center [64, 149] width 121 height 20
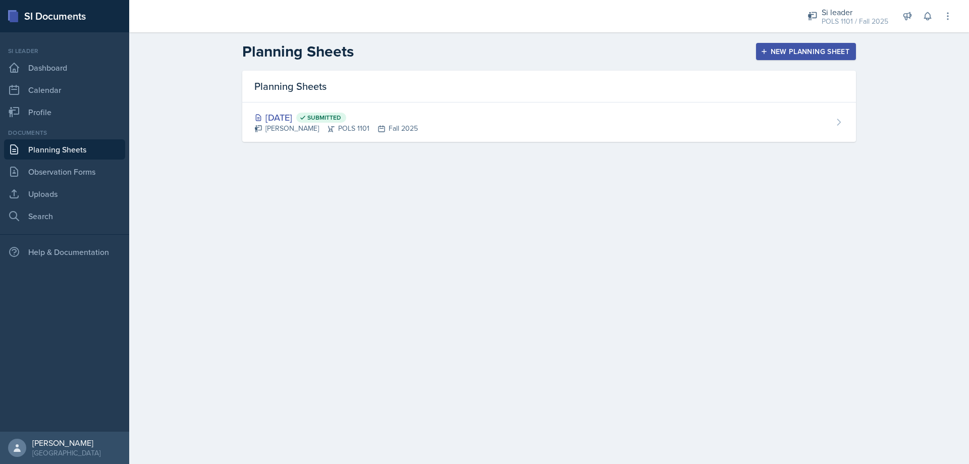
click at [821, 41] on header "Planning Sheets New Planning Sheet" at bounding box center [549, 51] width 840 height 38
click at [800, 56] on div "New Planning Sheet" at bounding box center [806, 51] width 87 height 8
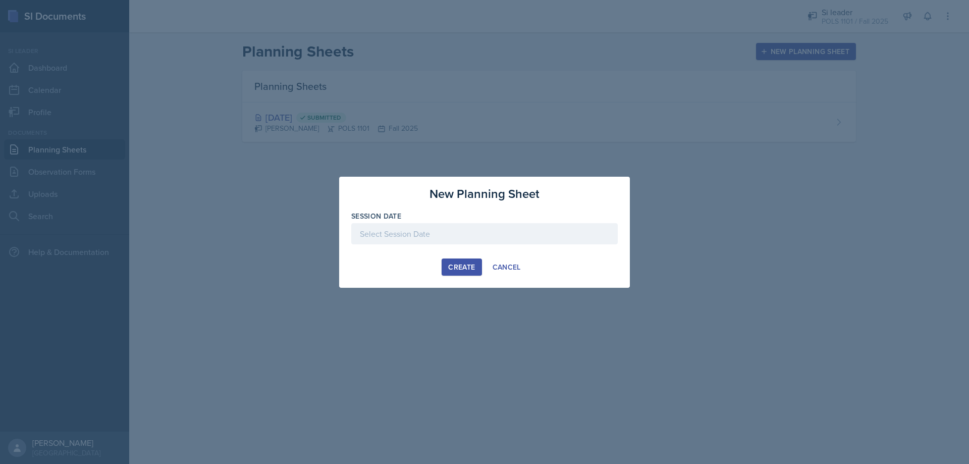
click at [482, 227] on div at bounding box center [484, 233] width 267 height 21
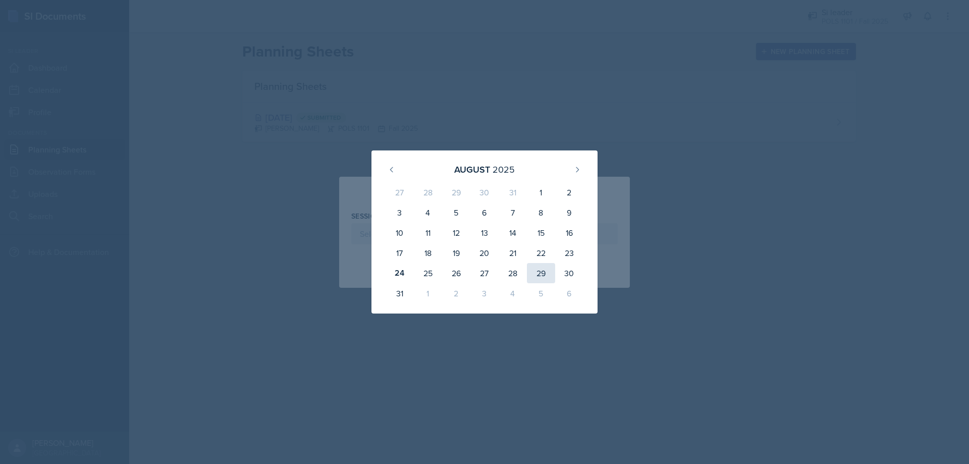
click at [534, 274] on div "29" at bounding box center [541, 273] width 28 height 20
type input "[DATE]"
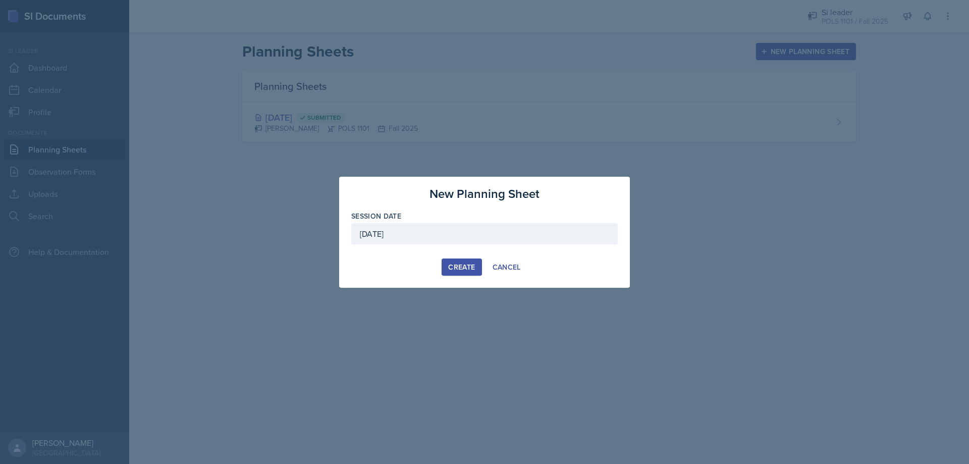
click at [450, 269] on div "Create" at bounding box center [461, 267] width 27 height 8
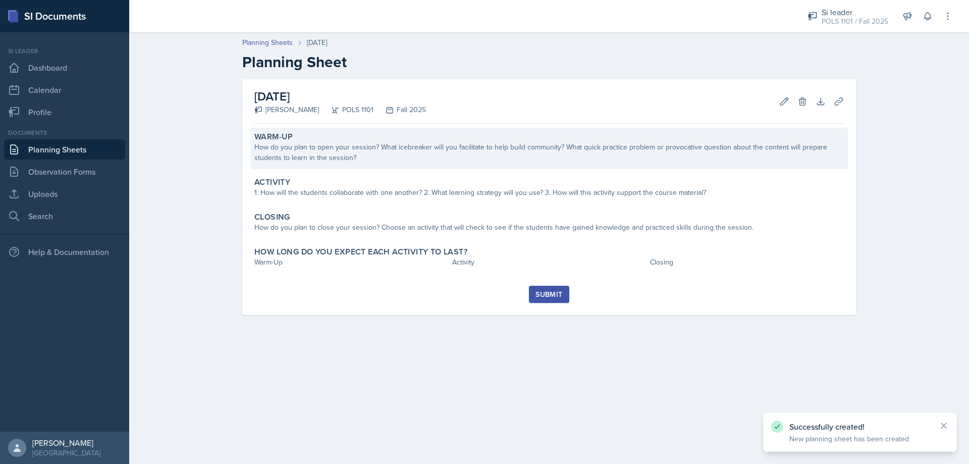
click at [366, 157] on div "How do you plan to open your session? What icebreaker will you facilitate to he…" at bounding box center [549, 152] width 590 height 21
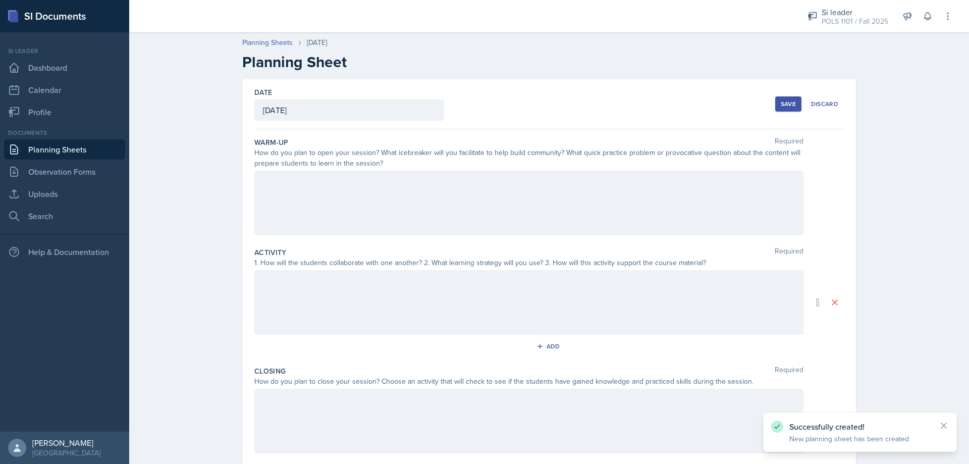
click at [339, 196] on div at bounding box center [528, 203] width 549 height 65
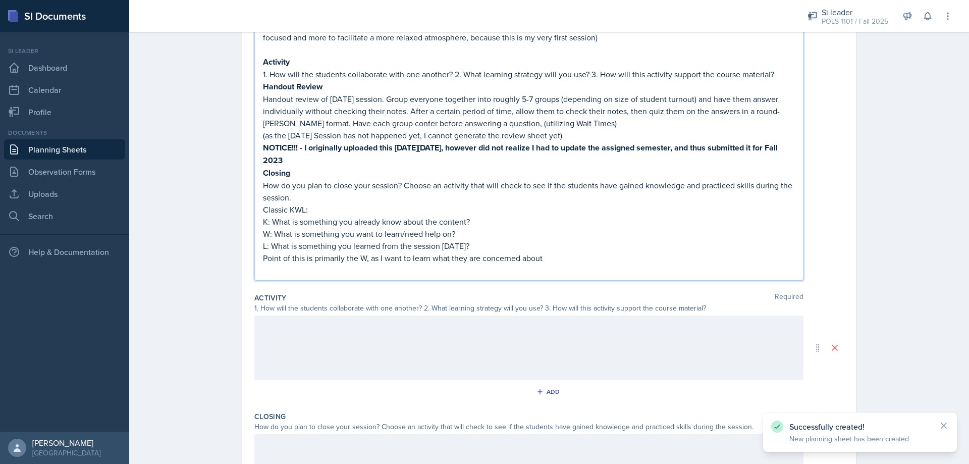
scroll to position [215, 0]
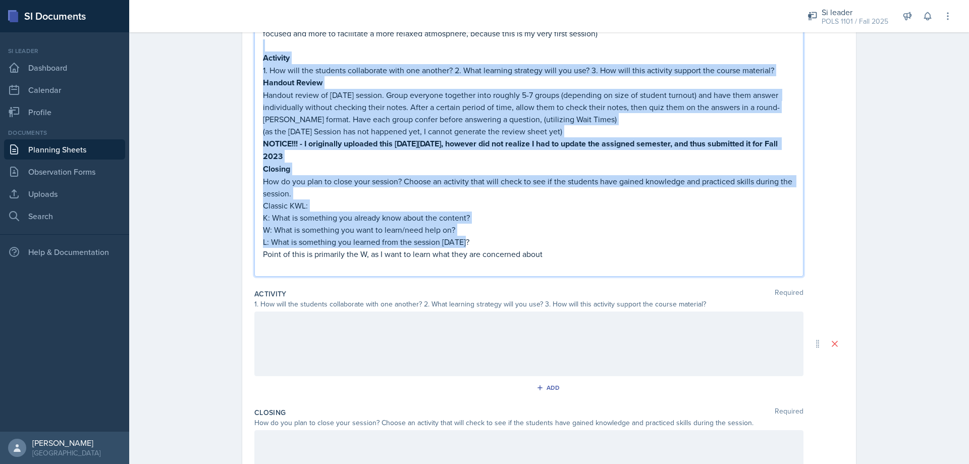
drag, startPoint x: 590, startPoint y: 246, endPoint x: 243, endPoint y: 45, distance: 401.3
click at [243, 45] on div "Date [DATE] [DATE] 27 28 29 30 31 1 2 3 4 5 6 7 8 9 10 11 12 13 14 15 16 17 18 …" at bounding box center [549, 215] width 614 height 703
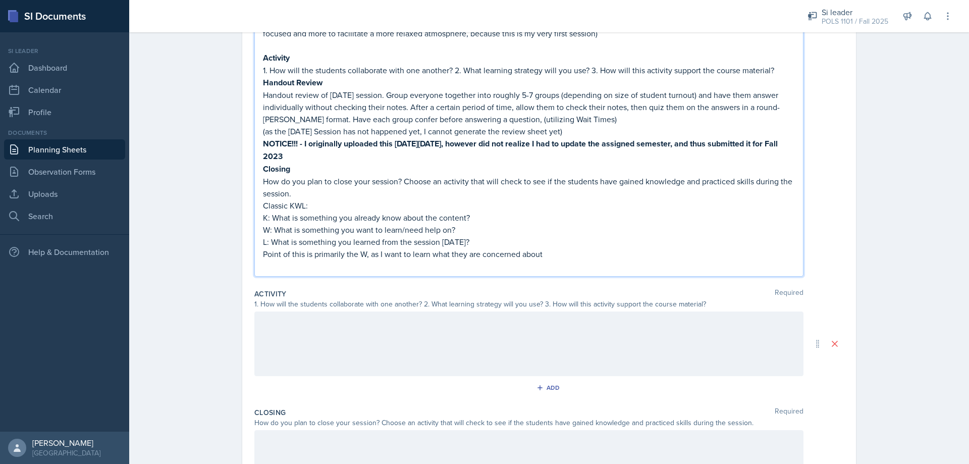
scroll to position [128, 0]
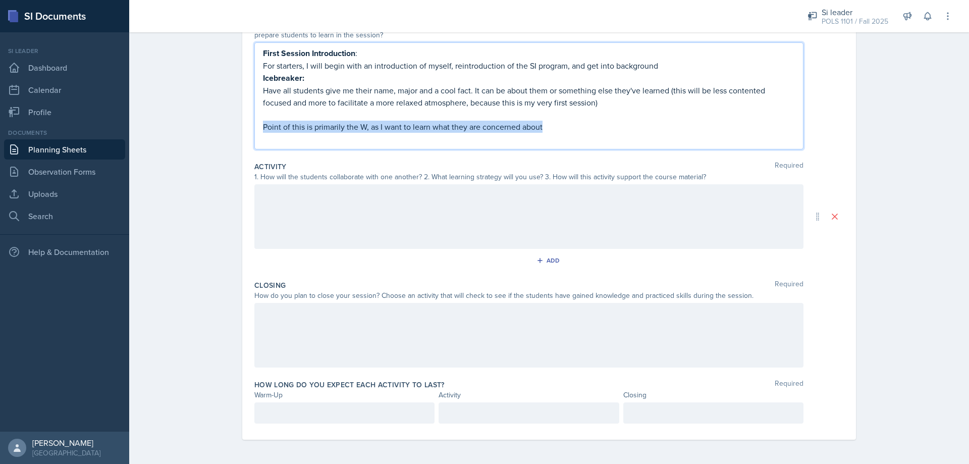
drag, startPoint x: 479, startPoint y: 138, endPoint x: 214, endPoint y: 125, distance: 265.9
click at [214, 125] on div "Planning Sheets [DATE] Planning Sheet Date [DATE] [DATE] 27 28 29 30 31 1 2 3 4…" at bounding box center [549, 181] width 840 height 565
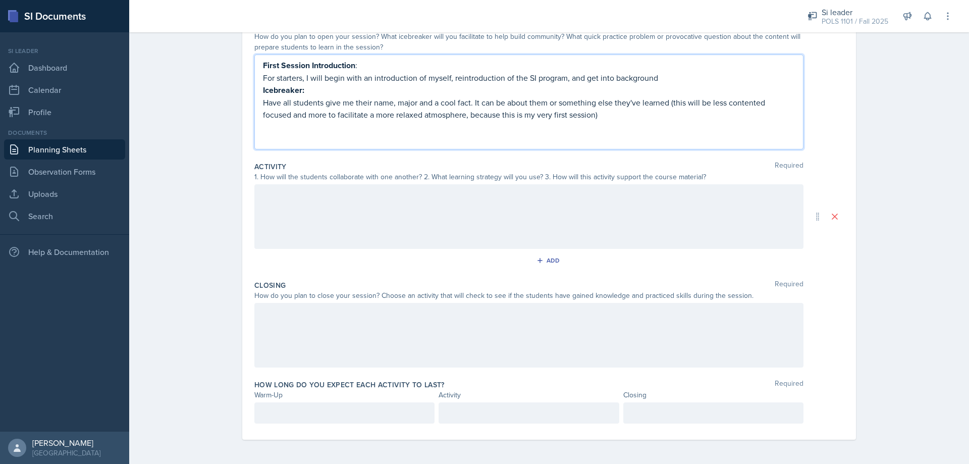
scroll to position [104, 0]
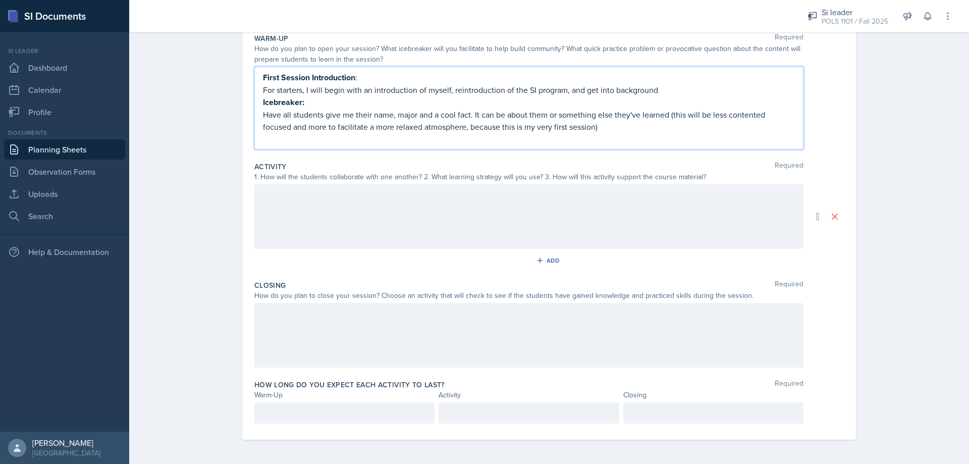
click at [700, 87] on p "For starters, I will begin with an introduction of myself, reintroduction of th…" at bounding box center [529, 90] width 532 height 12
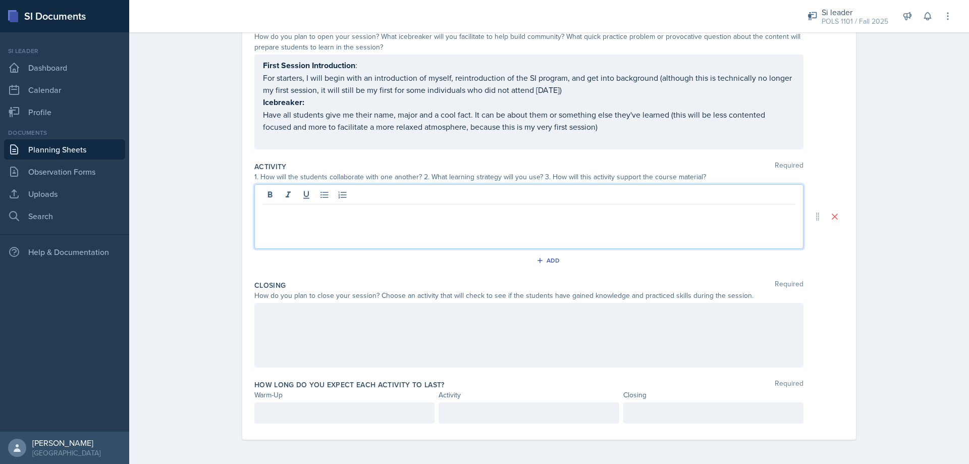
click at [502, 198] on div at bounding box center [528, 216] width 549 height 65
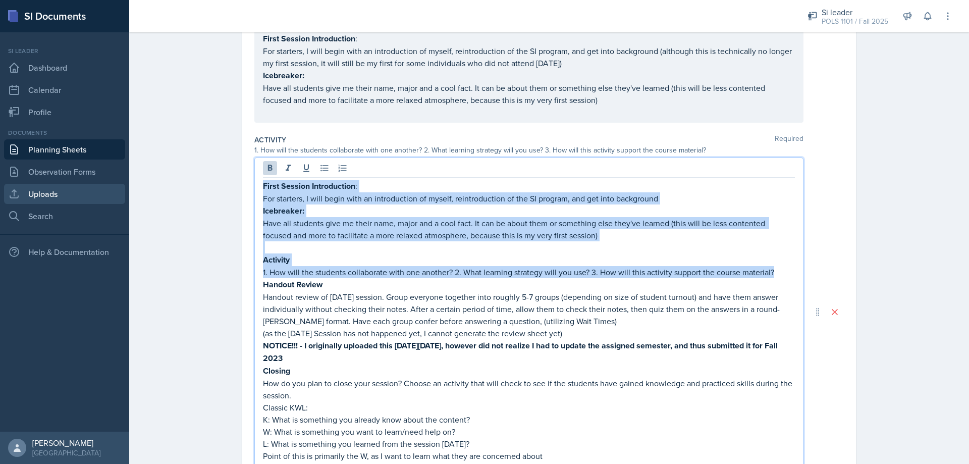
drag, startPoint x: 781, startPoint y: 271, endPoint x: 124, endPoint y: 189, distance: 661.4
click at [124, 189] on div "SI Documents Si leader Dashboard Calendar Profile Documents Planning Sheets Obs…" at bounding box center [484, 232] width 969 height 464
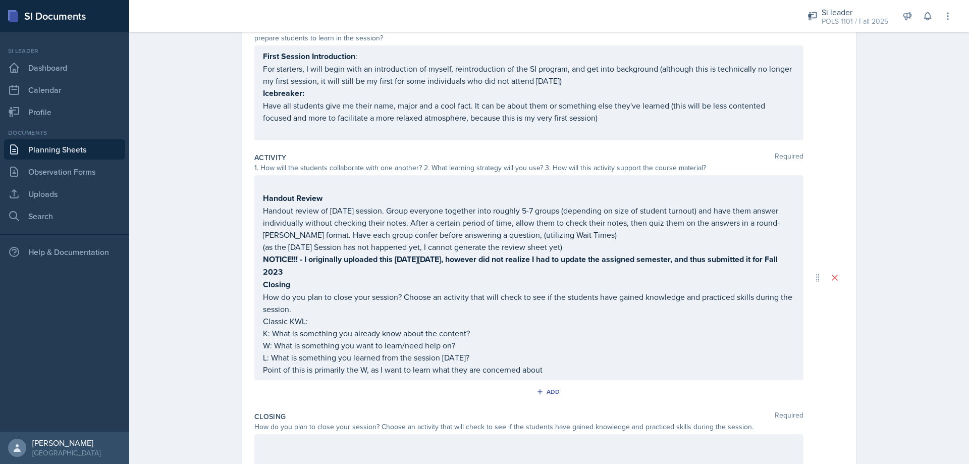
click at [257, 207] on div "Handout Review Handout review of [DATE] session. Group everyone together into r…" at bounding box center [528, 277] width 549 height 205
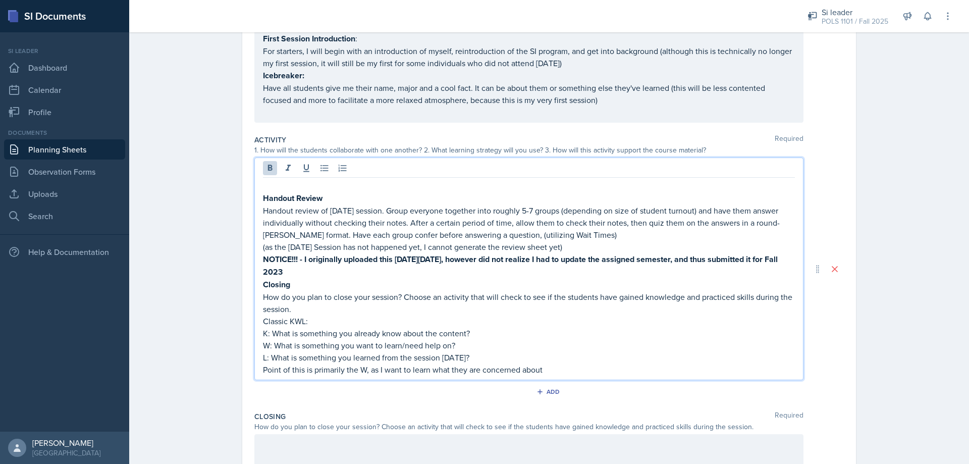
click at [263, 198] on strong "Handout Review" at bounding box center [293, 198] width 60 height 12
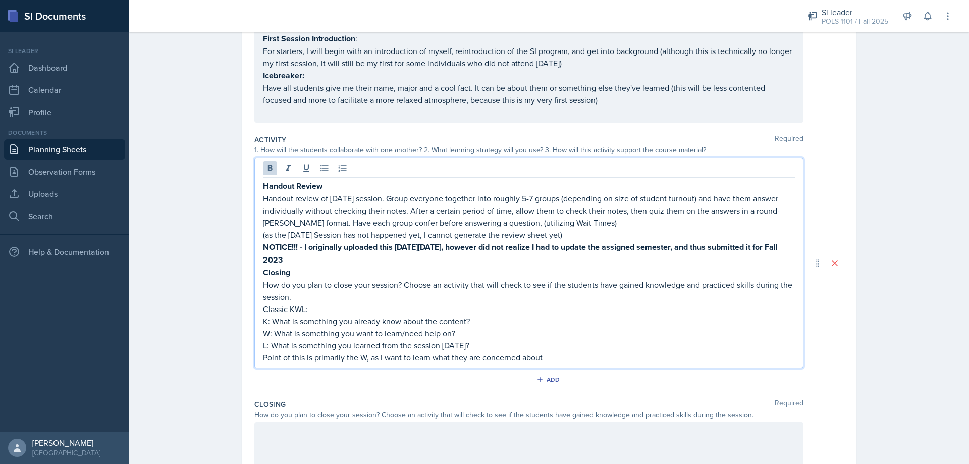
drag, startPoint x: 372, startPoint y: 263, endPoint x: 239, endPoint y: 247, distance: 133.6
click at [242, 247] on div "Date [DATE] [DATE] 27 28 29 30 31 1 2 3 4 5 6 7 8 9 10 11 12 13 14 15 16 17 18 …" at bounding box center [549, 247] width 614 height 623
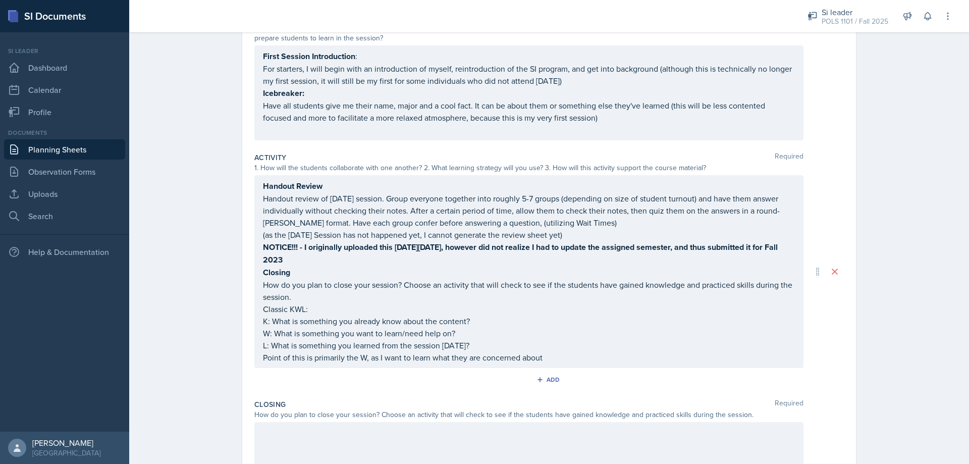
click at [242, 247] on div "Date [DATE] [DATE] 27 28 29 30 31 1 2 3 4 5 6 7 8 9 10 11 12 13 14 15 16 17 18 …" at bounding box center [549, 256] width 614 height 605
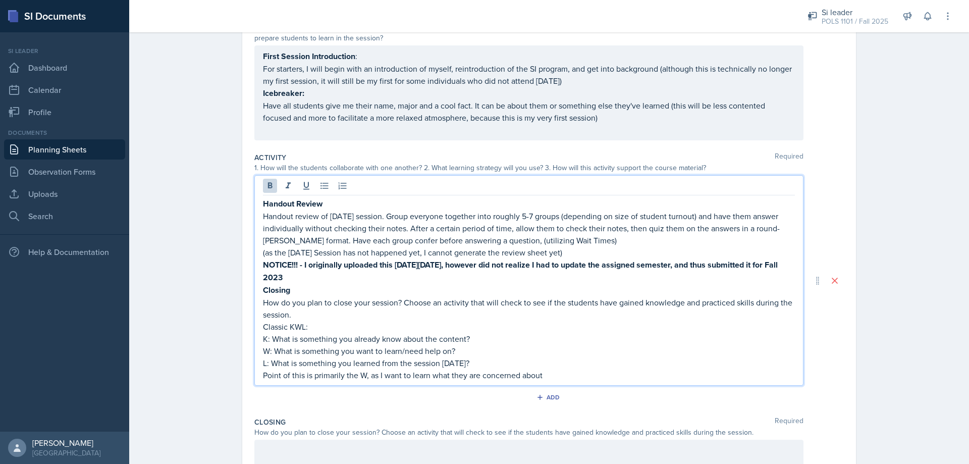
click at [375, 284] on p "Closing" at bounding box center [529, 290] width 532 height 13
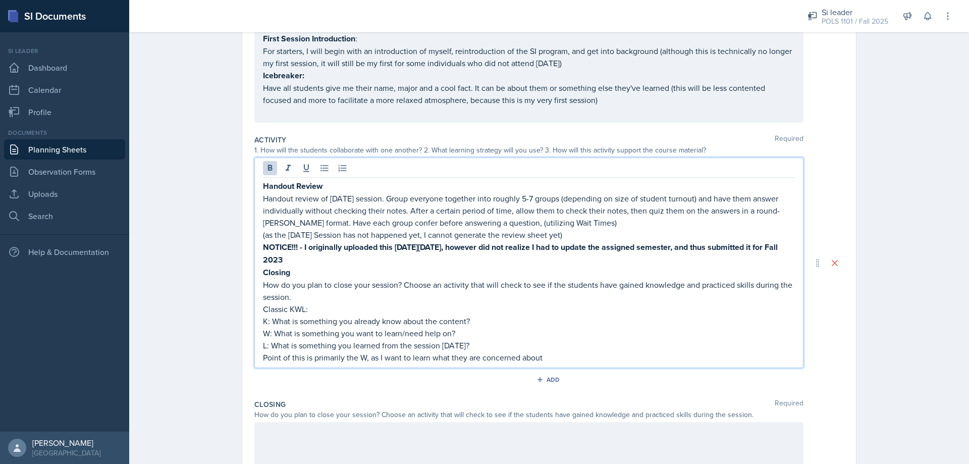
click at [369, 262] on p "NOTICE!!! - I originally uploaded this [DATE][DATE], however did not realize I …" at bounding box center [529, 253] width 532 height 25
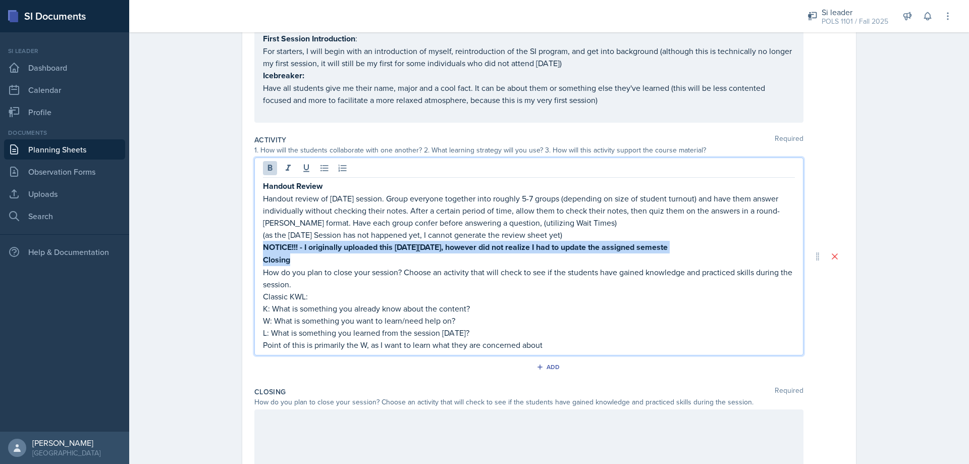
drag, startPoint x: 309, startPoint y: 258, endPoint x: 252, endPoint y: 247, distance: 57.6
click at [254, 247] on div "Handout Review Handout review of [DATE] session. Group everyone together into r…" at bounding box center [528, 257] width 549 height 198
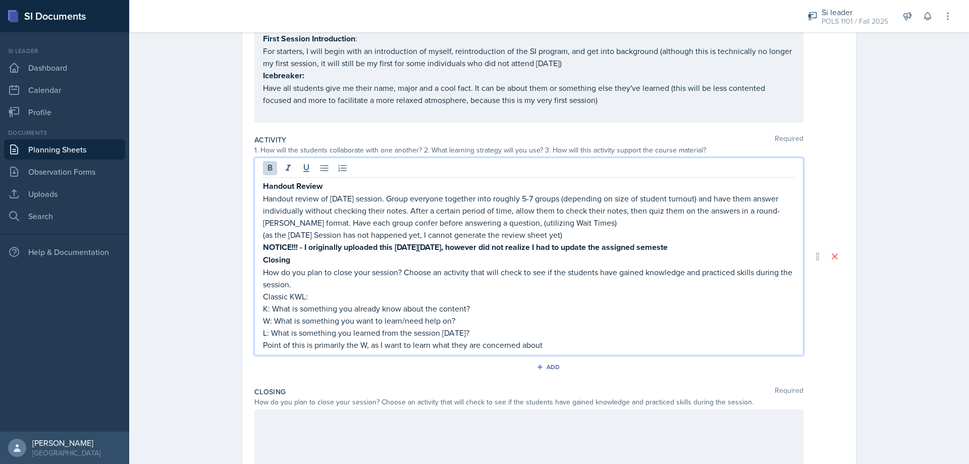
click at [726, 242] on div "Handout Review Handout review of [DATE] session. Group everyone together into r…" at bounding box center [529, 265] width 532 height 171
click at [723, 246] on p "NOTICE!!! - I originally uploaded this [DATE][DATE], however did not realize I …" at bounding box center [529, 247] width 532 height 13
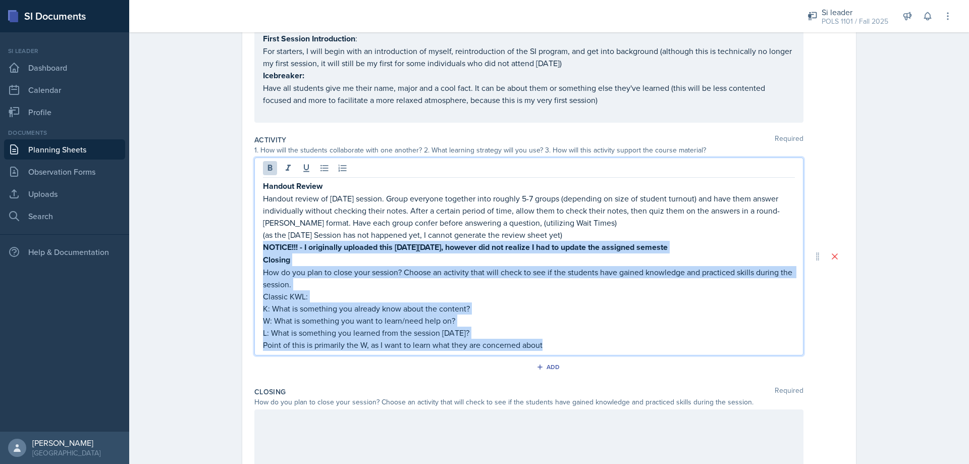
drag, startPoint x: 573, startPoint y: 339, endPoint x: 234, endPoint y: 251, distance: 349.9
click at [234, 251] on div "Date [DATE] [DATE] 27 28 29 30 31 1 2 3 4 5 6 7 8 9 10 11 12 13 14 15 16 17 18 …" at bounding box center [549, 253] width 646 height 634
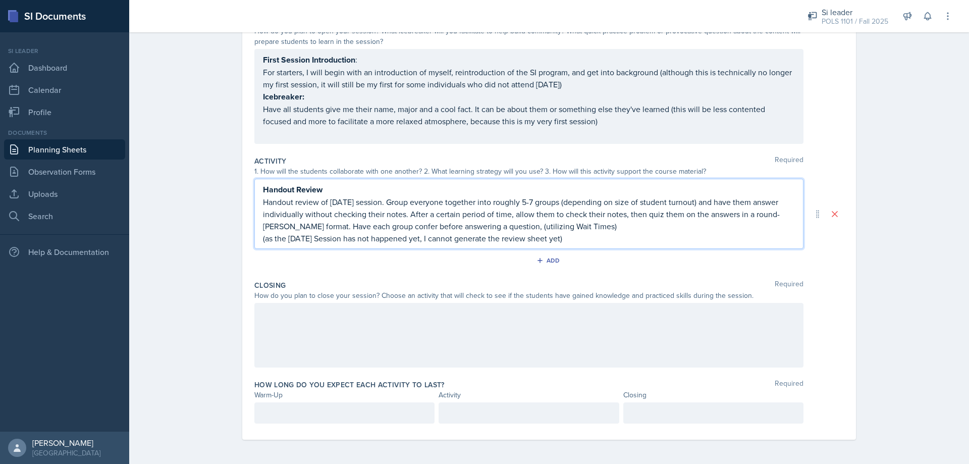
scroll to position [122, 0]
click at [325, 328] on div at bounding box center [528, 335] width 549 height 65
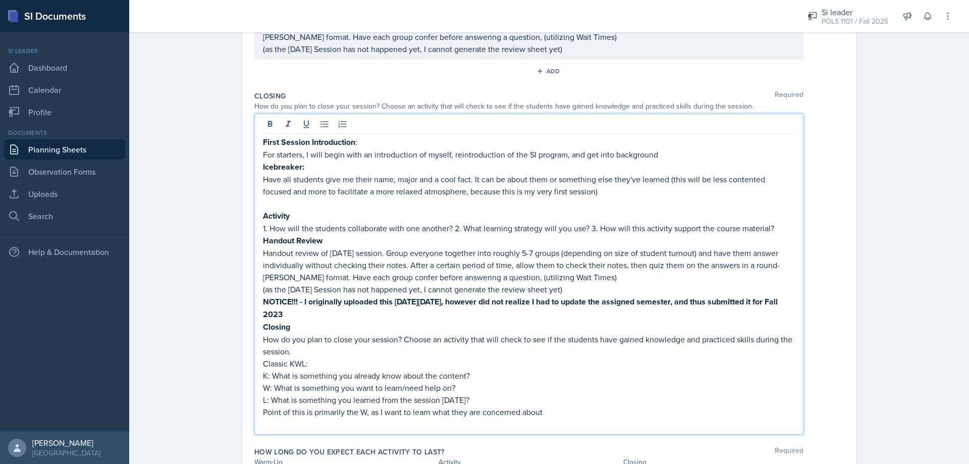
scroll to position [378, 0]
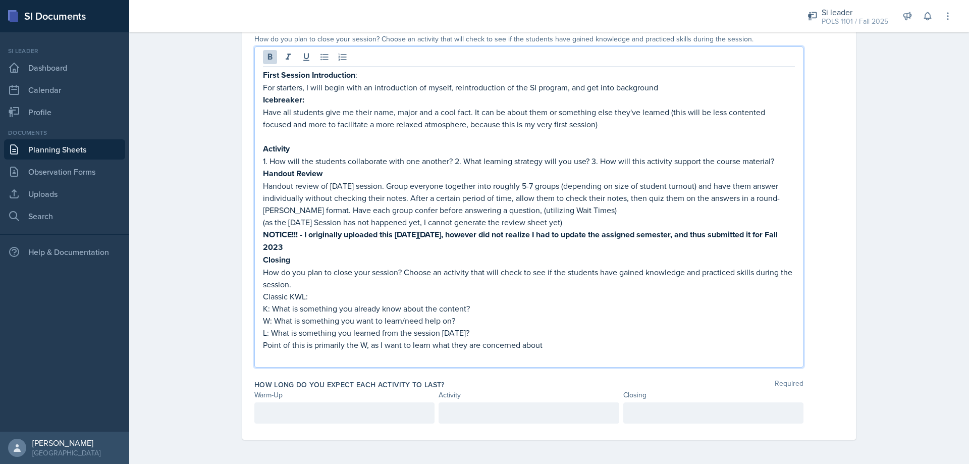
drag, startPoint x: 376, startPoint y: 250, endPoint x: 298, endPoint y: 233, distance: 79.1
click at [298, 233] on p "NOTICE!!! - I originally uploaded this [DATE][DATE], however did not realize I …" at bounding box center [529, 240] width 532 height 25
click at [290, 286] on p "How do you plan to close your session? Choose an activity that will check to se…" at bounding box center [529, 278] width 532 height 24
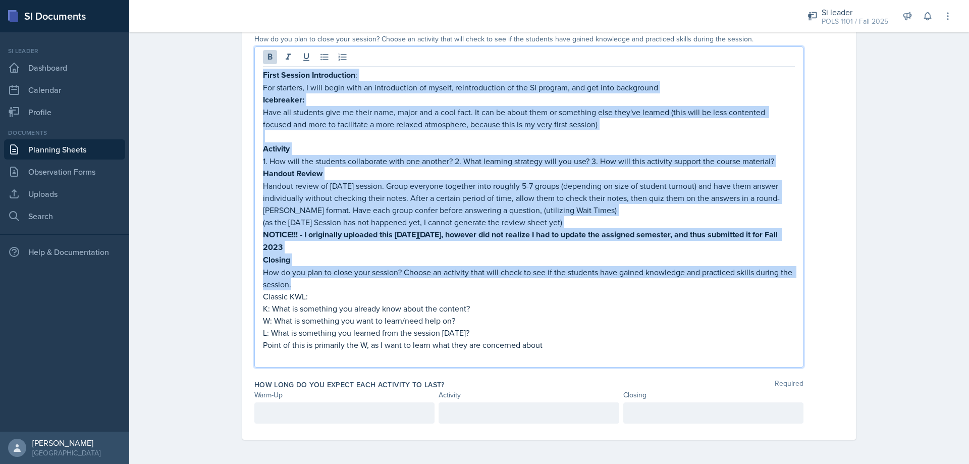
drag, startPoint x: 272, startPoint y: 256, endPoint x: 221, endPoint y: 69, distance: 193.8
click at [221, 69] on div "Planning Sheets [DATE] Planning Sheet Date [DATE] [DATE] 27 28 29 30 31 1 2 3 4…" at bounding box center [549, 56] width 840 height 815
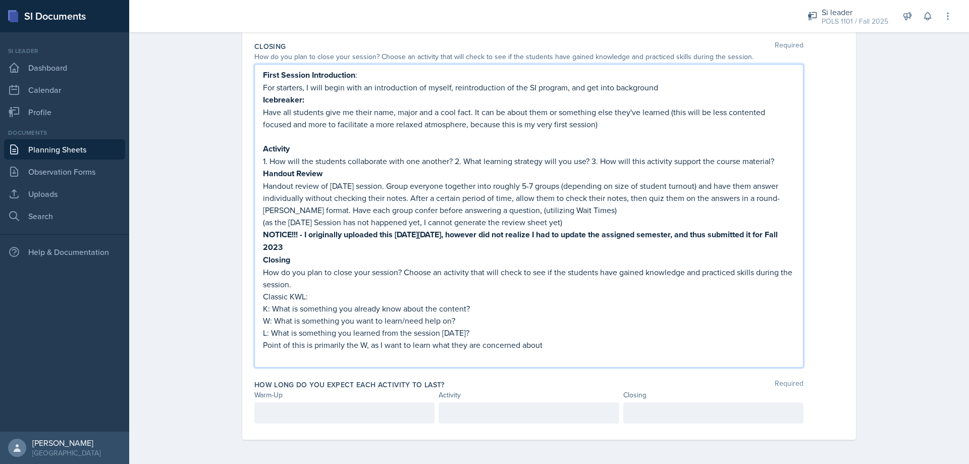
scroll to position [151, 0]
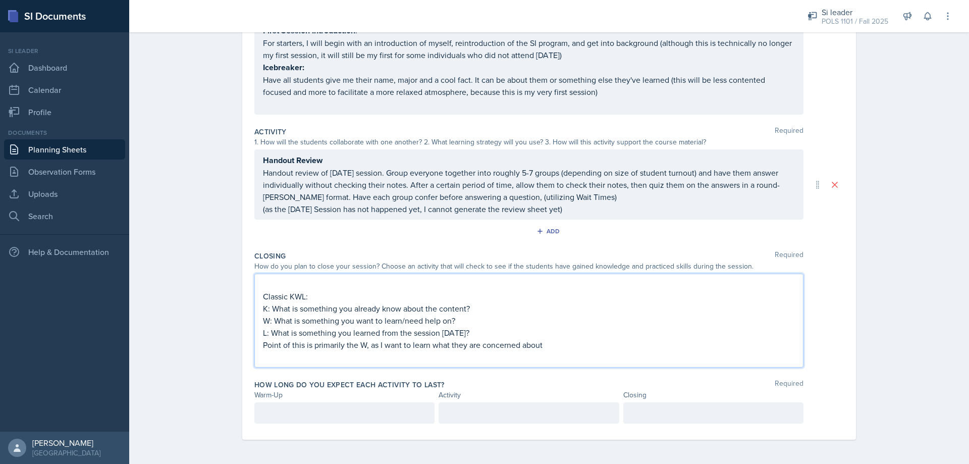
click at [255, 301] on div "Classic KWL: K: What is something you already know about the content? W: What i…" at bounding box center [528, 321] width 549 height 94
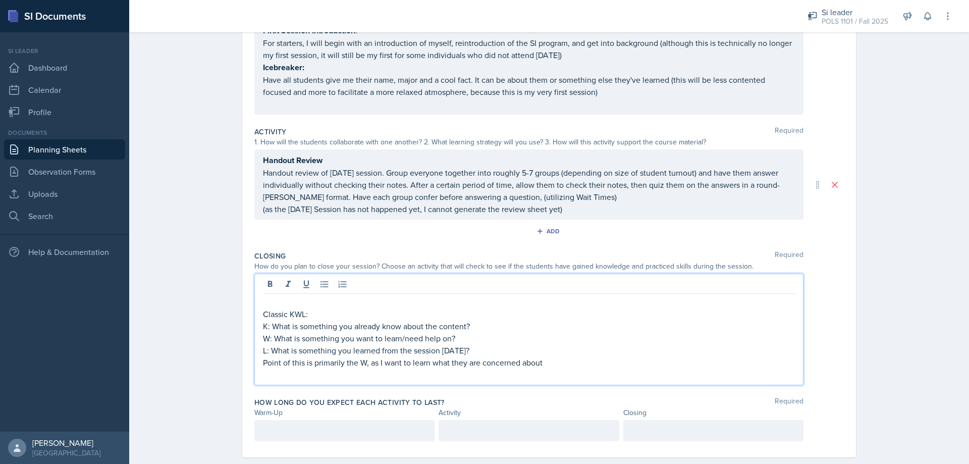
scroll to position [169, 0]
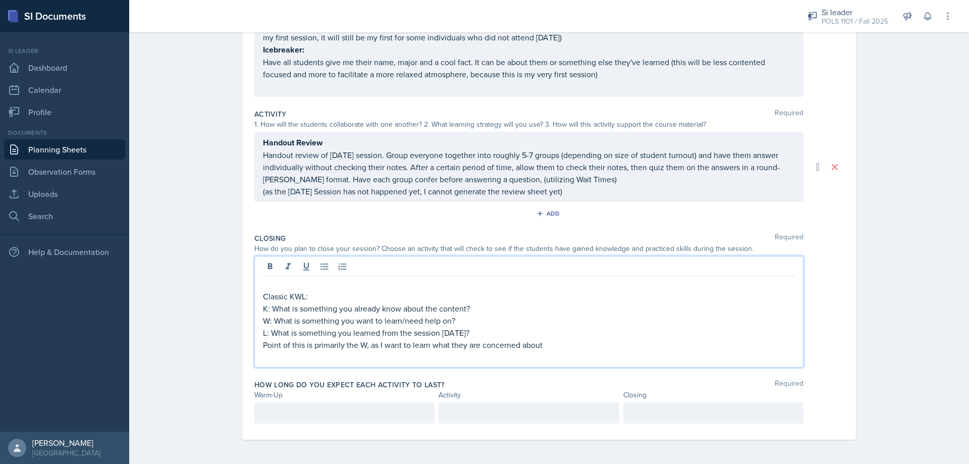
click at [263, 302] on p "K: What is something you already know about the content?" at bounding box center [529, 308] width 532 height 12
click at [263, 298] on p "Classic KWL:" at bounding box center [529, 296] width 532 height 12
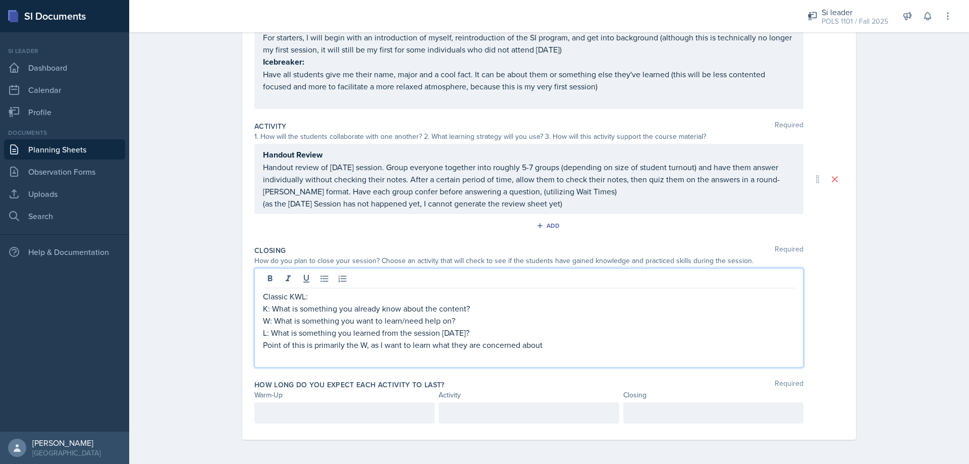
scroll to position [157, 0]
click at [319, 360] on p at bounding box center [529, 357] width 532 height 12
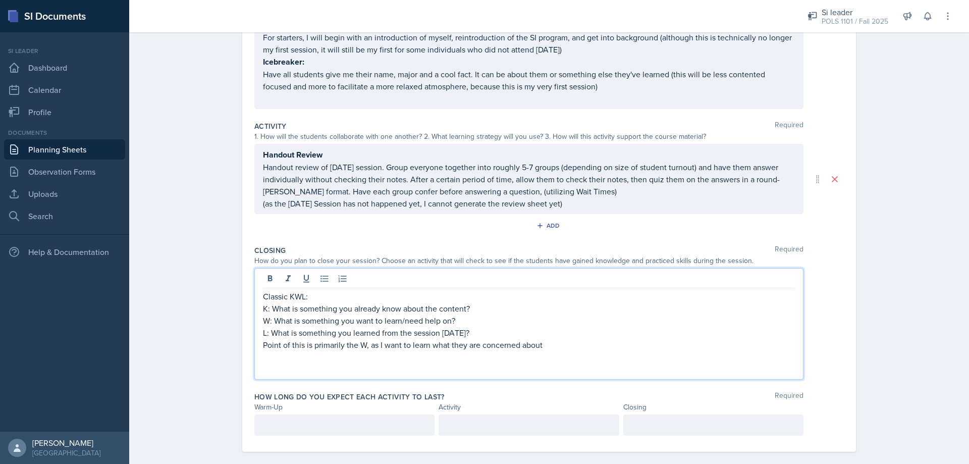
scroll to position [169, 0]
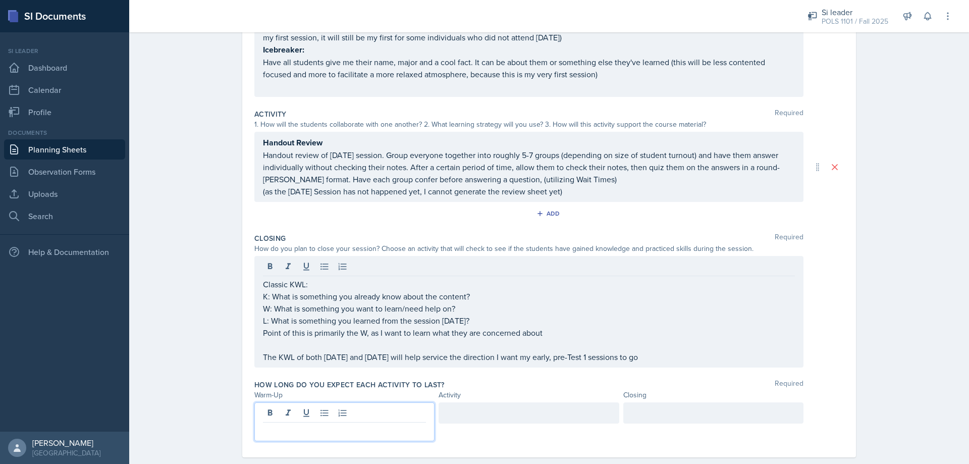
click at [287, 425] on p at bounding box center [344, 431] width 163 height 12
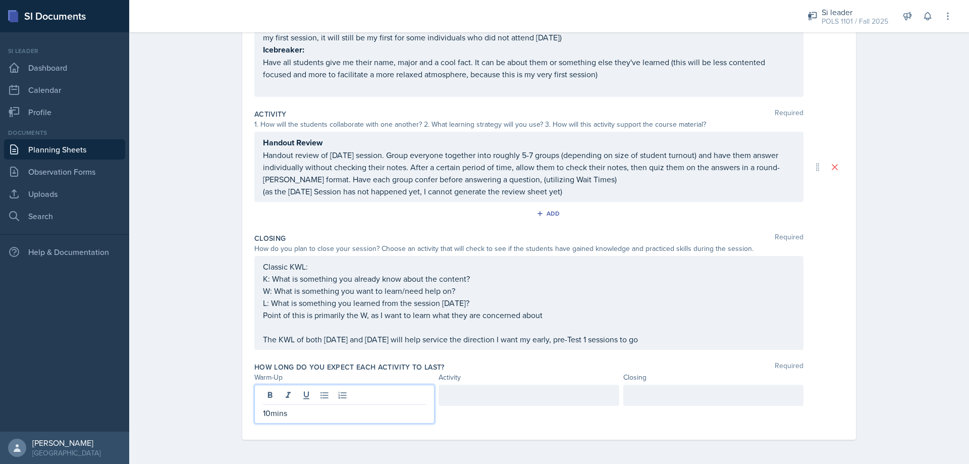
click at [428, 401] on div "10mins" at bounding box center [344, 404] width 180 height 39
click at [449, 398] on div at bounding box center [529, 395] width 180 height 21
click at [279, 180] on p "Handout review of [DATE] session. Group everyone together into roughly 5-7 grou…" at bounding box center [529, 167] width 532 height 36
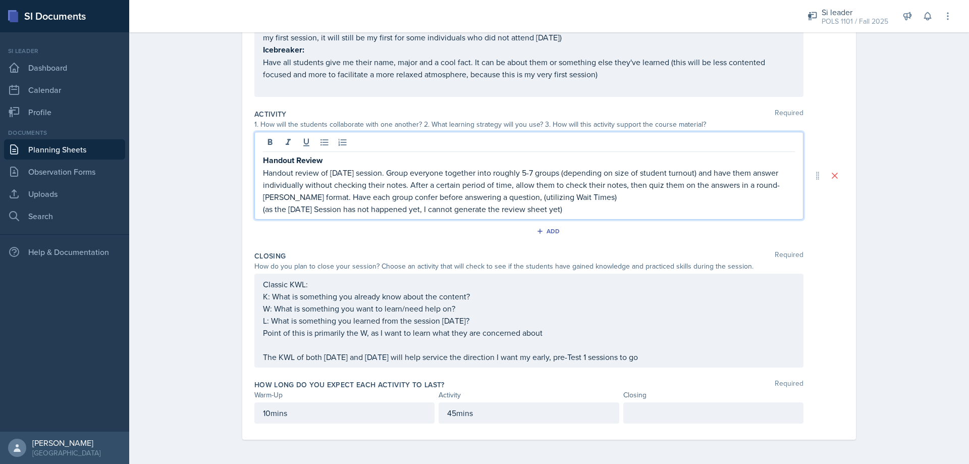
click at [657, 415] on p at bounding box center [713, 413] width 163 height 12
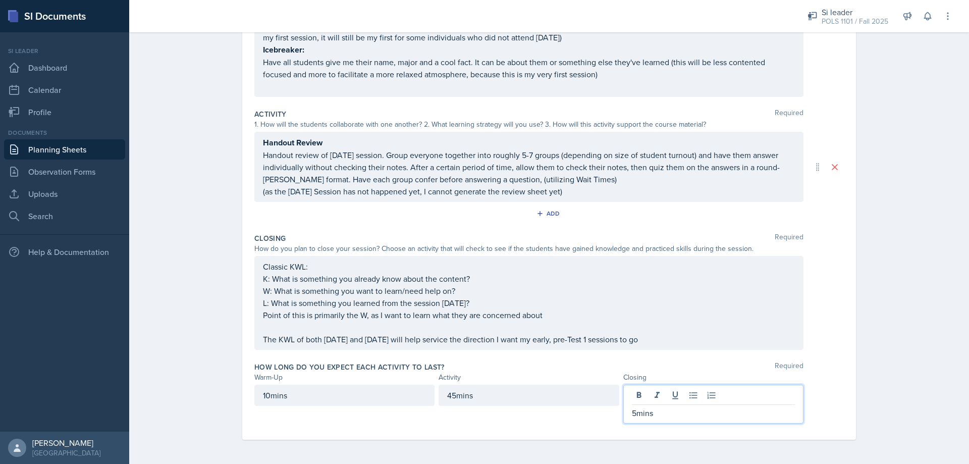
scroll to position [0, 0]
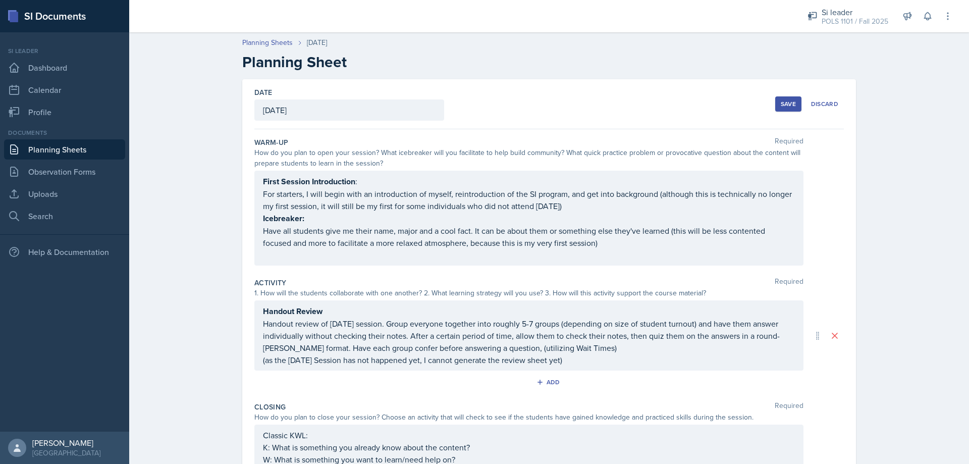
click at [781, 105] on div "Save" at bounding box center [788, 104] width 15 height 8
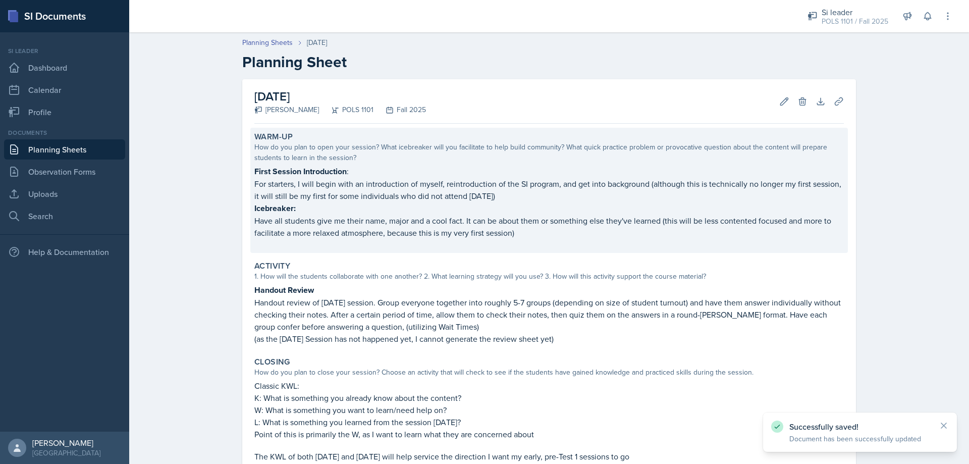
scroll to position [115, 0]
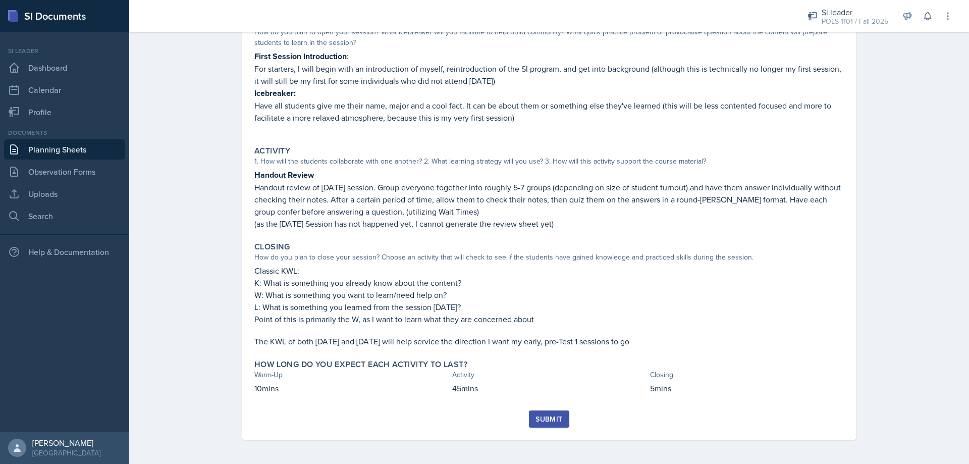
click at [536, 415] on div "Submit" at bounding box center [549, 419] width 27 height 8
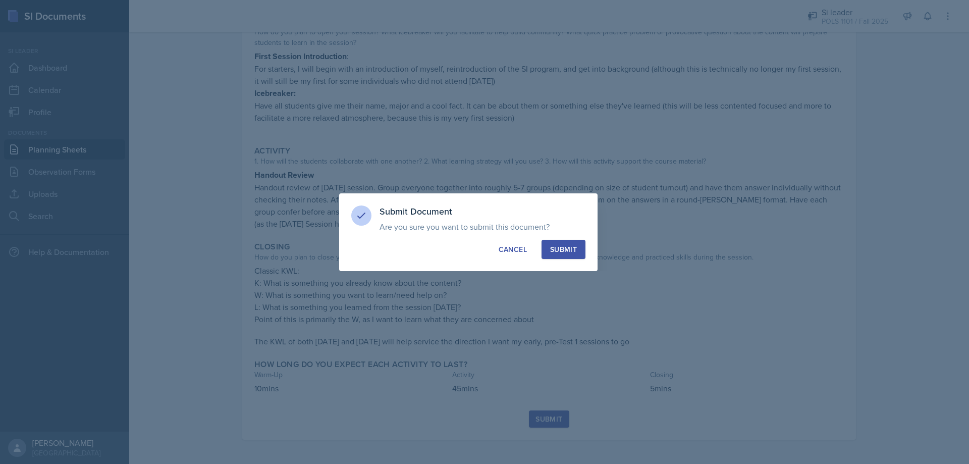
click at [564, 255] on button "Submit" at bounding box center [564, 249] width 44 height 19
